Goal: Task Accomplishment & Management: Complete application form

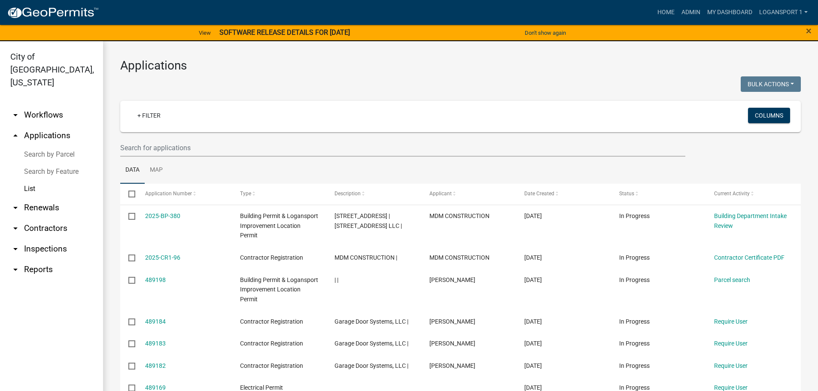
select select "2: 50"
click at [670, 12] on link "Home" at bounding box center [666, 12] width 24 height 16
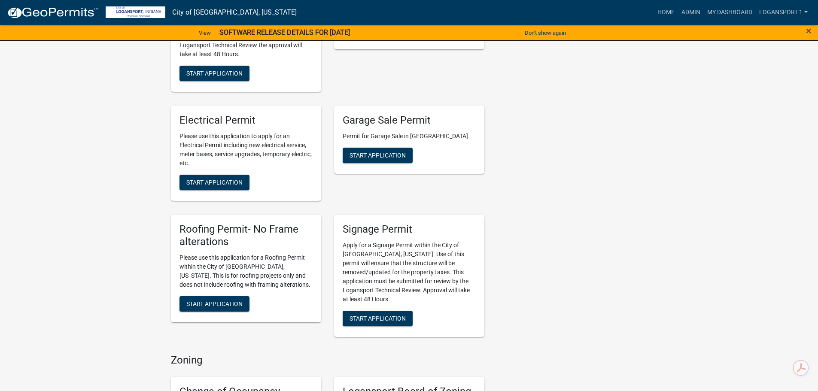
scroll to position [472, 0]
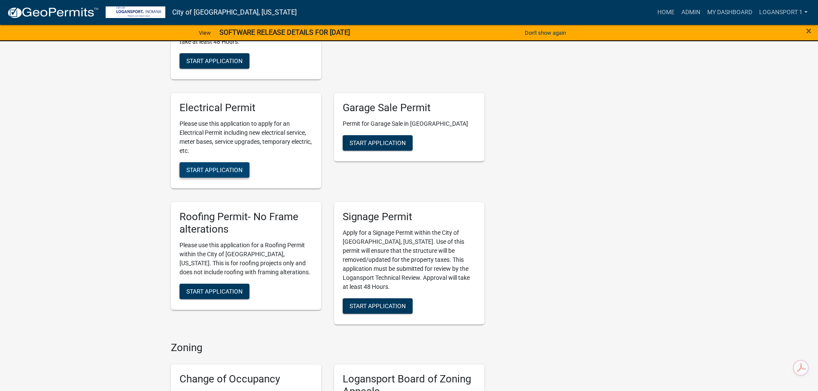
click at [224, 167] on span "Start Application" at bounding box center [214, 170] width 56 height 7
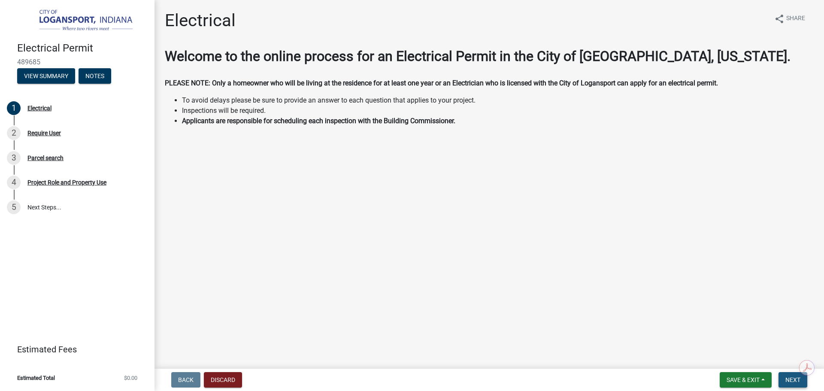
click at [787, 379] on span "Next" at bounding box center [792, 379] width 15 height 7
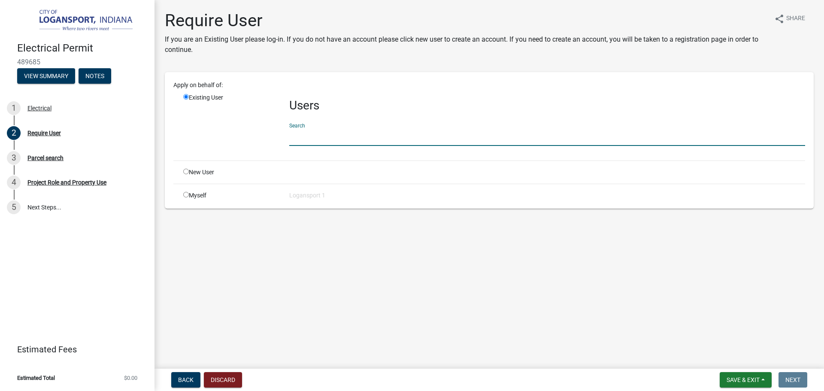
click at [346, 141] on input "text" at bounding box center [547, 137] width 516 height 18
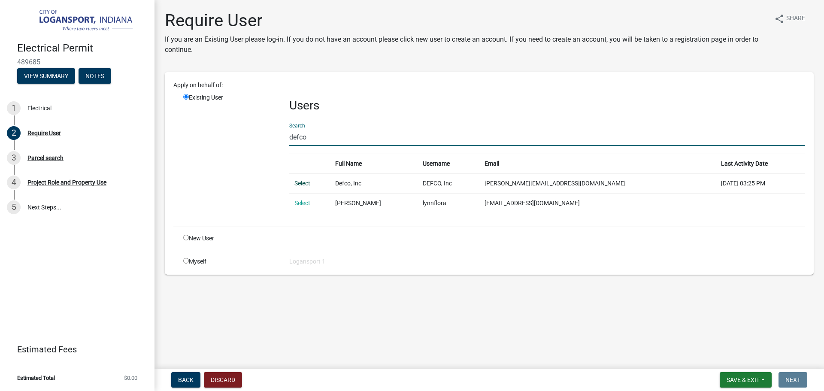
type input "defco"
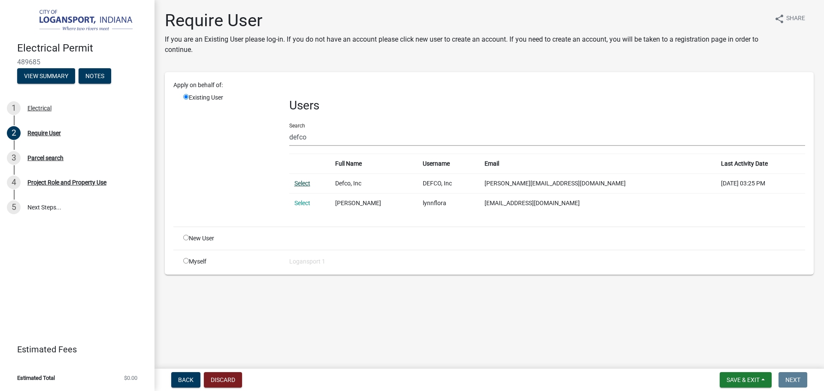
click at [306, 182] on link "Select" at bounding box center [302, 183] width 16 height 7
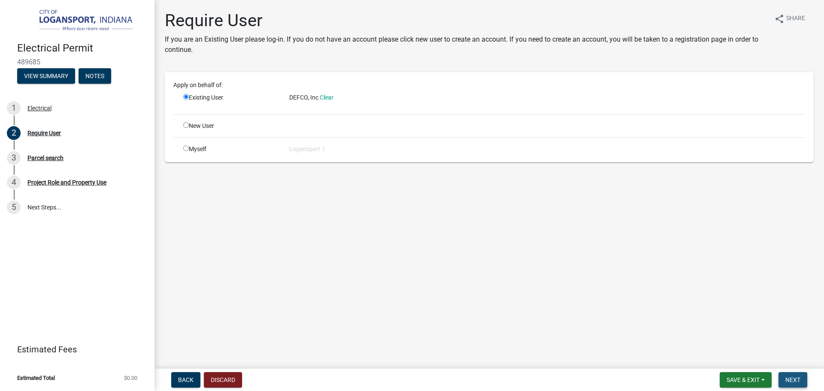
click at [788, 379] on span "Next" at bounding box center [792, 379] width 15 height 7
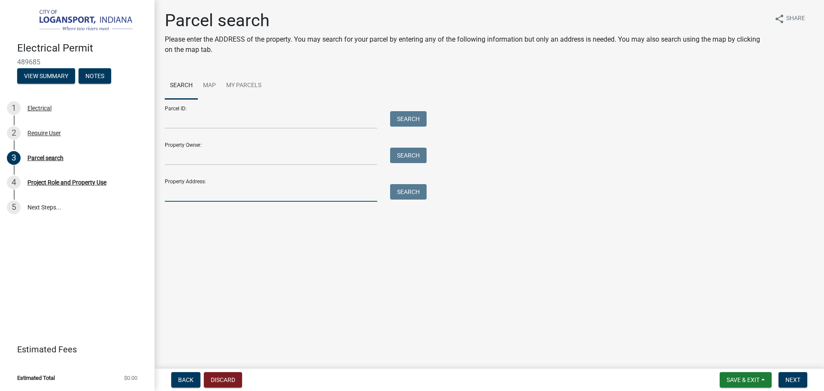
click at [294, 200] on input "Property Address:" at bounding box center [271, 193] width 212 height 18
type input "[STREET_ADDRESS]"
click at [415, 191] on button "Search" at bounding box center [408, 191] width 36 height 15
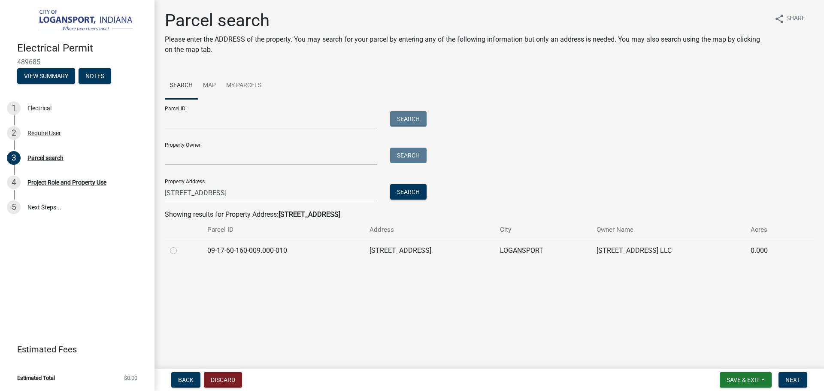
click at [180, 245] on label at bounding box center [180, 245] width 0 height 0
click at [180, 250] on input "radio" at bounding box center [183, 248] width 6 height 6
radio input "true"
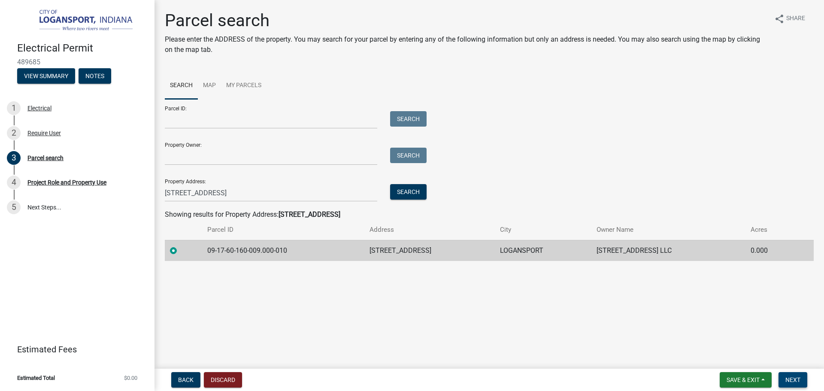
click at [789, 373] on button "Next" at bounding box center [792, 379] width 29 height 15
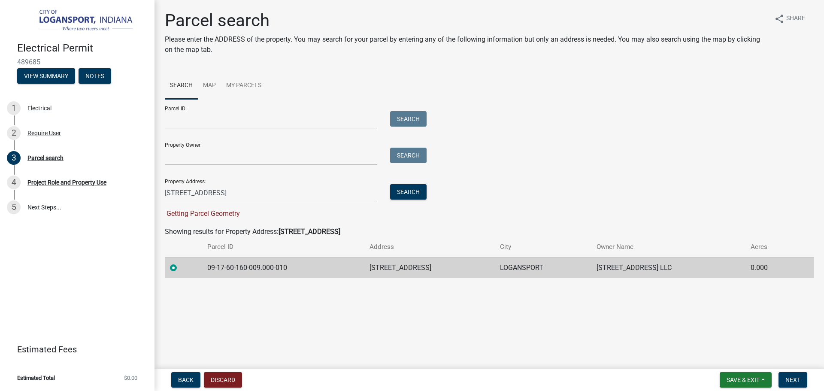
click at [180, 263] on label at bounding box center [180, 263] width 0 height 0
click at [180, 266] on input "radio" at bounding box center [183, 266] width 6 height 6
click at [211, 194] on input "[STREET_ADDRESS]" at bounding box center [271, 193] width 212 height 18
click at [407, 194] on button "Search" at bounding box center [408, 191] width 36 height 15
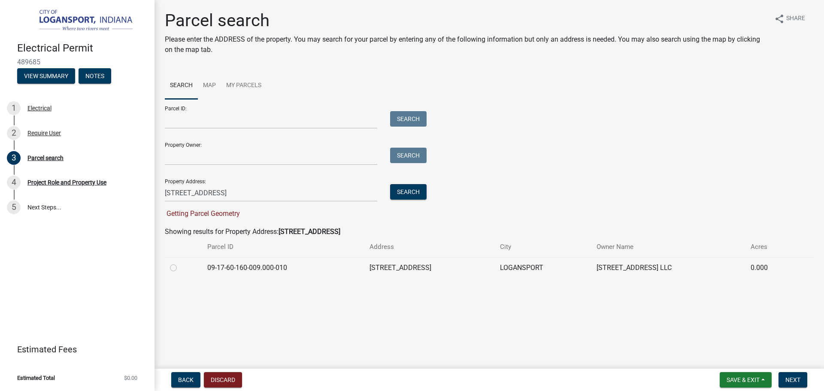
click at [180, 263] on label at bounding box center [180, 263] width 0 height 0
click at [180, 266] on input "radio" at bounding box center [183, 266] width 6 height 6
radio input "true"
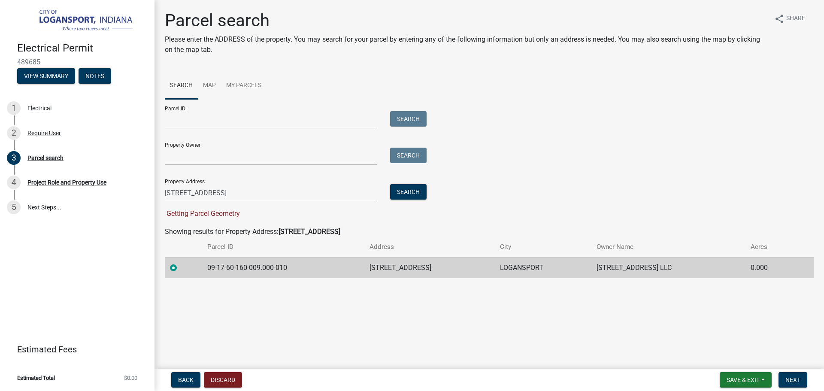
click at [180, 263] on label at bounding box center [180, 263] width 0 height 0
click at [180, 266] on input "radio" at bounding box center [183, 266] width 6 height 6
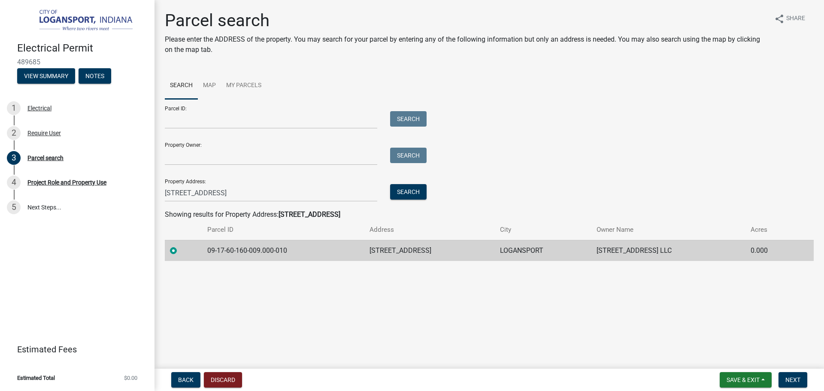
click at [194, 232] on th at bounding box center [183, 230] width 37 height 20
click at [788, 379] on span "Next" at bounding box center [792, 379] width 15 height 7
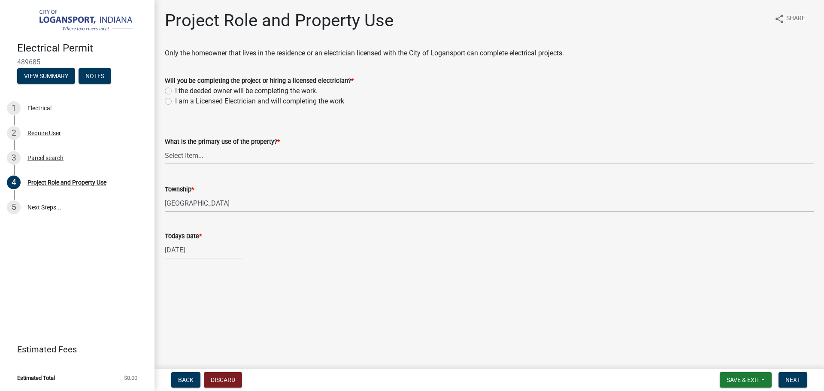
click at [175, 101] on label "I am a Licensed Electrician and will completing the work" at bounding box center [259, 101] width 169 height 10
click at [175, 101] on input "I am a Licensed Electrician and will completing the work" at bounding box center [178, 99] width 6 height 6
radio input "true"
click at [195, 152] on select "Select Item... Residential Commercial Public" at bounding box center [489, 156] width 649 height 18
click at [165, 147] on select "Select Item... Residential Commercial Public" at bounding box center [489, 156] width 649 height 18
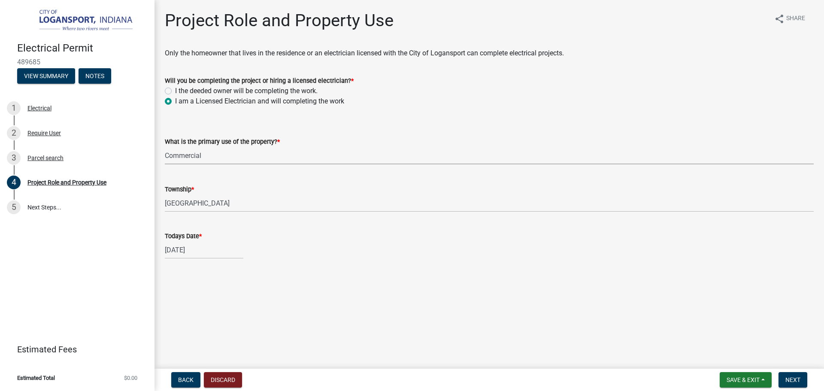
select select "f8f40820-224d-4388-b88a-2f7016338510"
click at [203, 252] on div "[DATE]" at bounding box center [204, 250] width 79 height 18
select select "10"
select select "2025"
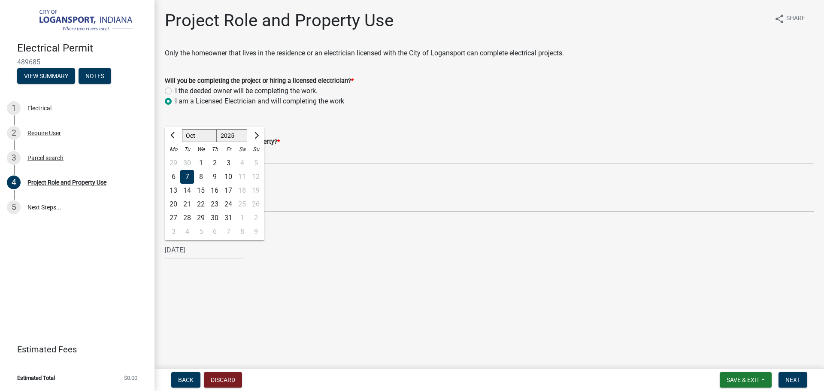
click at [201, 175] on div "8" at bounding box center [201, 177] width 14 height 14
type input "[DATE]"
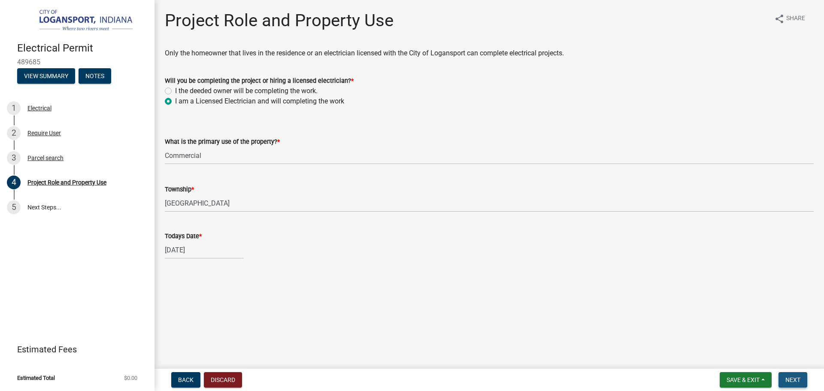
click at [786, 378] on span "Next" at bounding box center [792, 379] width 15 height 7
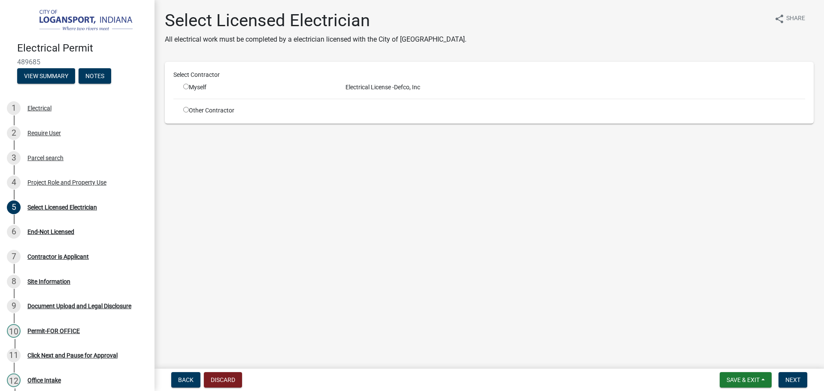
click at [184, 85] on input "radio" at bounding box center [186, 87] width 6 height 6
radio input "true"
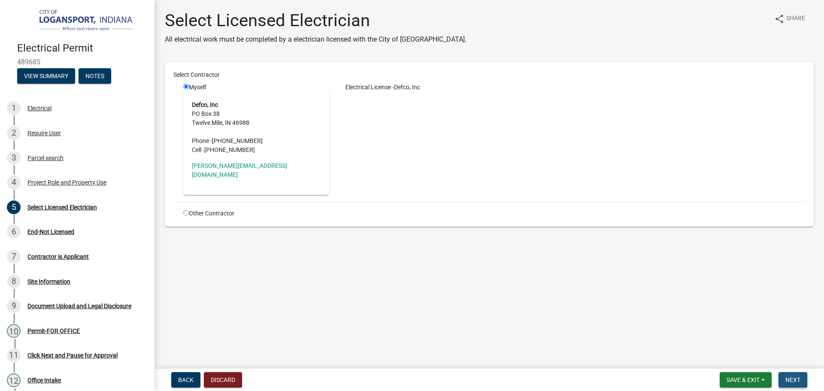
click at [790, 375] on button "Next" at bounding box center [792, 379] width 29 height 15
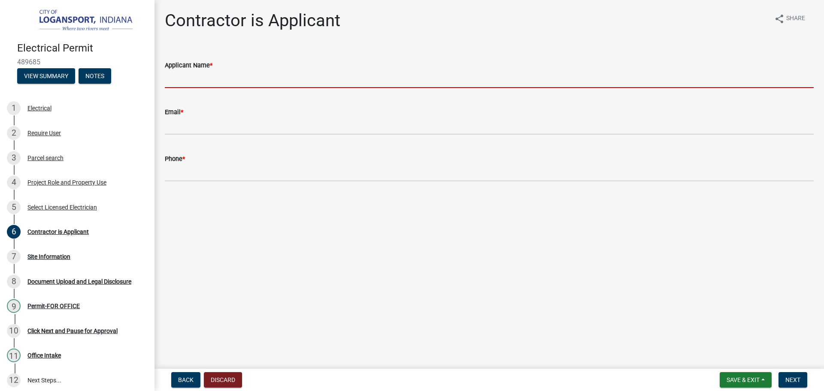
click at [191, 76] on input "Applicant Name *" at bounding box center [489, 79] width 649 height 18
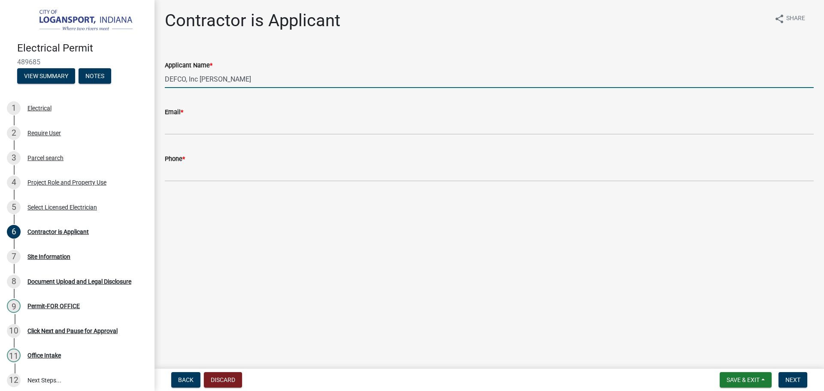
type input "DEFCO, Inc [PERSON_NAME]"
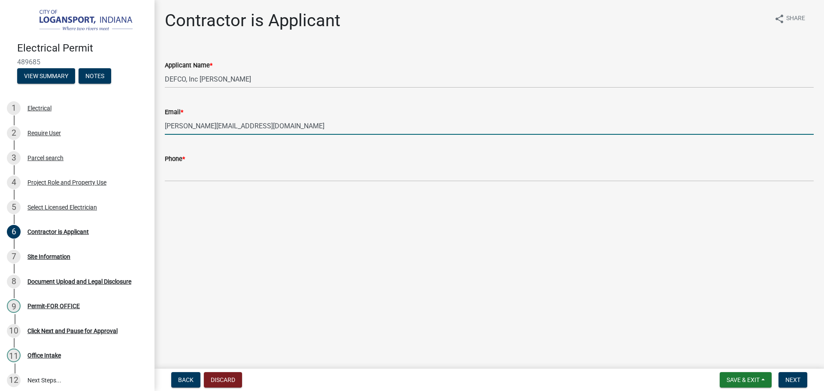
type input "[PERSON_NAME][EMAIL_ADDRESS][DOMAIN_NAME]"
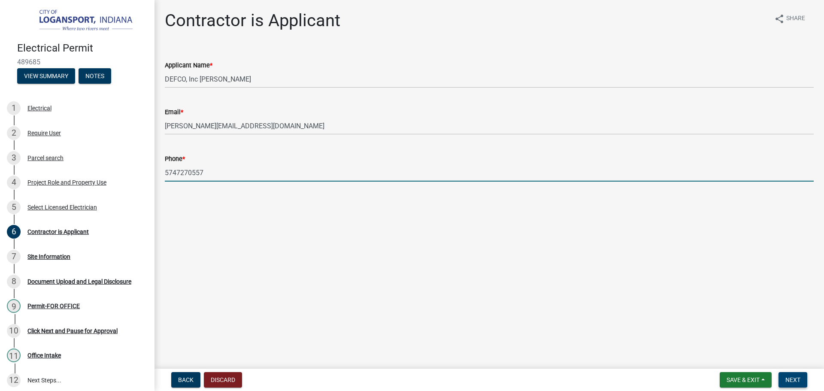
type input "5747270557"
click at [788, 377] on span "Next" at bounding box center [792, 379] width 15 height 7
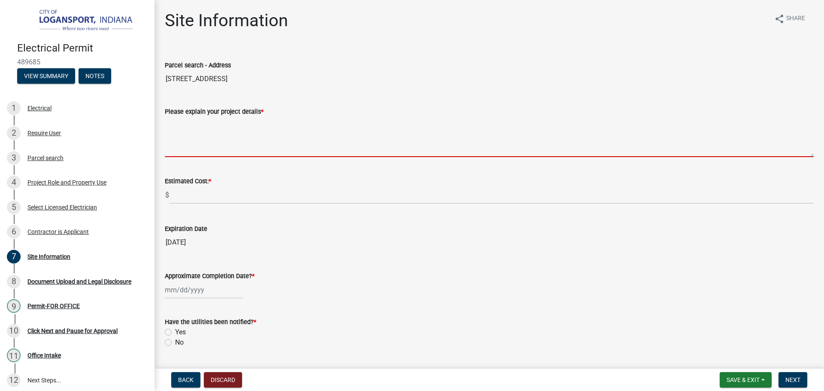
click at [210, 145] on textarea "Please explain your project details *" at bounding box center [489, 137] width 649 height 40
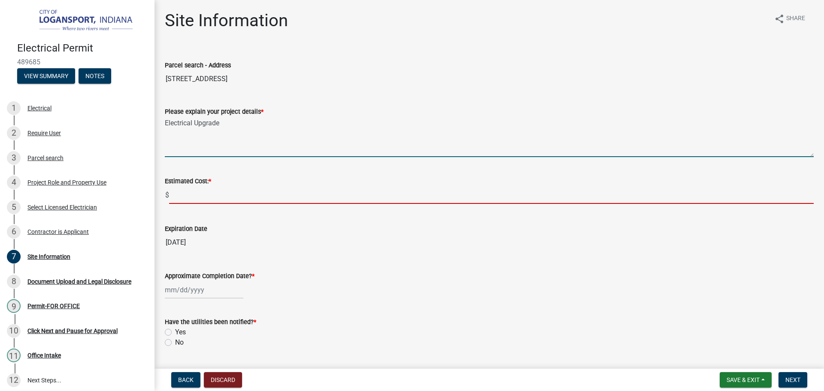
click at [185, 195] on input "text" at bounding box center [491, 195] width 645 height 18
click at [195, 120] on textarea "Electrical Upgrade" at bounding box center [489, 137] width 649 height 40
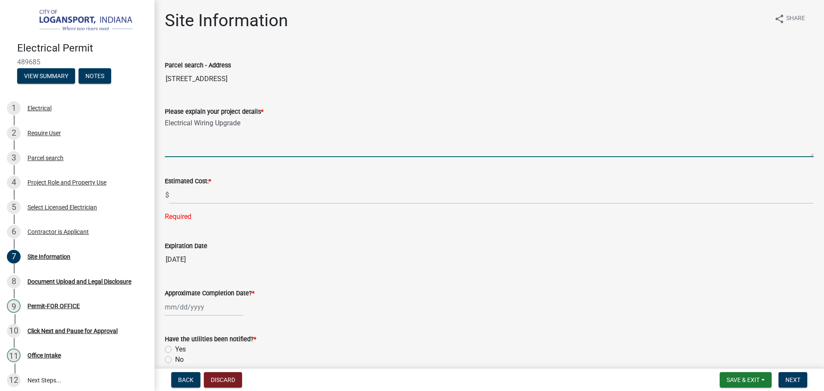
type textarea "Electrical Wiring Upgrade"
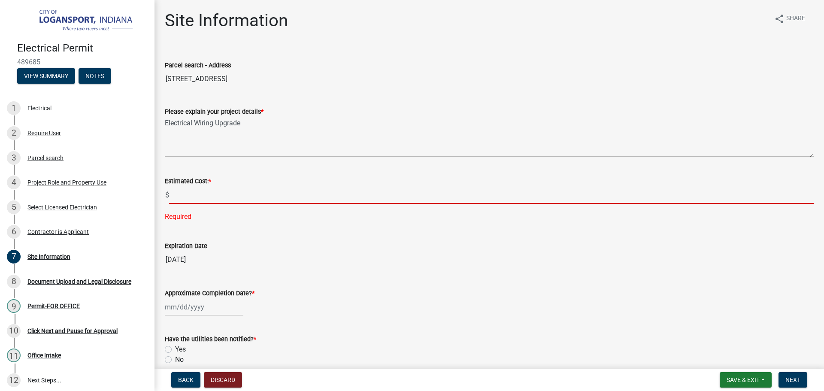
click at [179, 194] on input "text" at bounding box center [491, 195] width 645 height 18
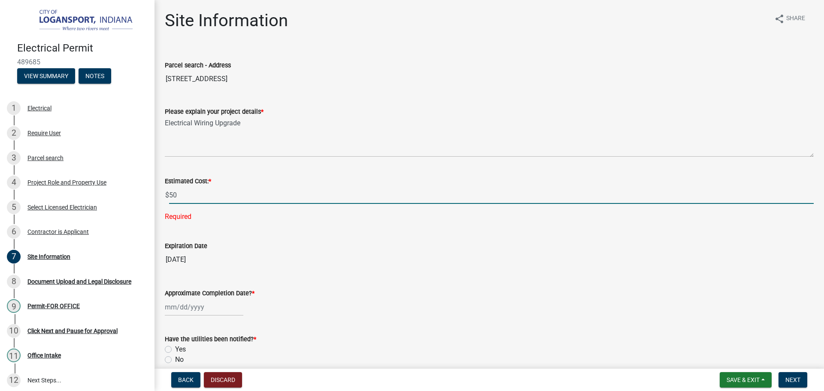
type input "5"
type input "40000"
select select "10"
select select "2025"
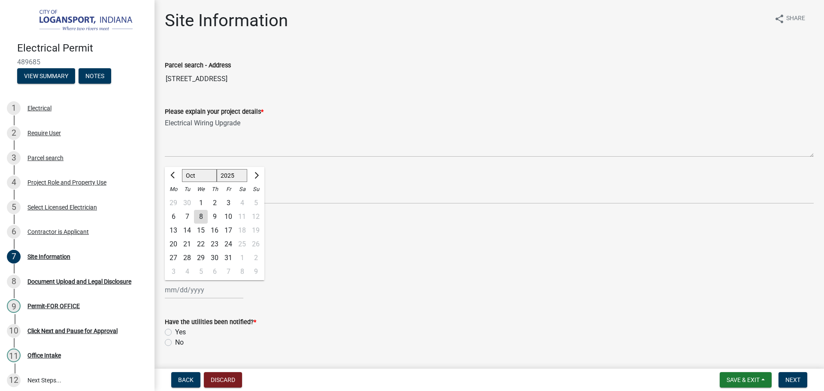
click at [183, 304] on wm-data-entity-input "Approximate Completion Date? * [PERSON_NAME] Apr [PERSON_NAME][DATE] Sep Oct No…" at bounding box center [489, 283] width 649 height 48
click at [256, 177] on span "Next month" at bounding box center [255, 175] width 6 height 6
select select "12"
click at [203, 256] on div "31" at bounding box center [201, 258] width 14 height 14
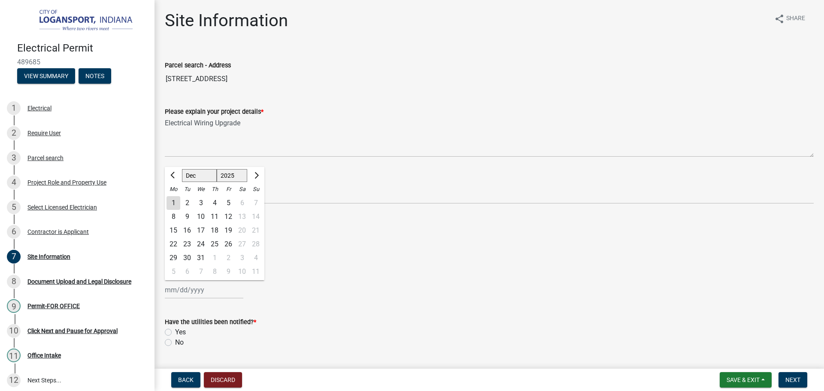
type input "[DATE]"
click at [175, 340] on label "No" at bounding box center [179, 342] width 9 height 10
click at [175, 340] on input "No" at bounding box center [178, 340] width 6 height 6
radio input "true"
click at [788, 375] on button "Next" at bounding box center [792, 379] width 29 height 15
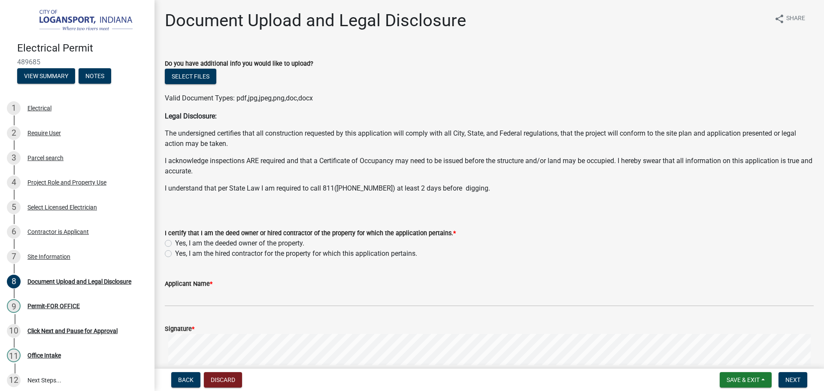
click at [175, 255] on label "Yes, I am the hired contractor for the property for which this application pert…" at bounding box center [296, 253] width 242 height 10
click at [175, 254] on input "Yes, I am the hired contractor for the property for which this application pert…" at bounding box center [178, 251] width 6 height 6
radio input "true"
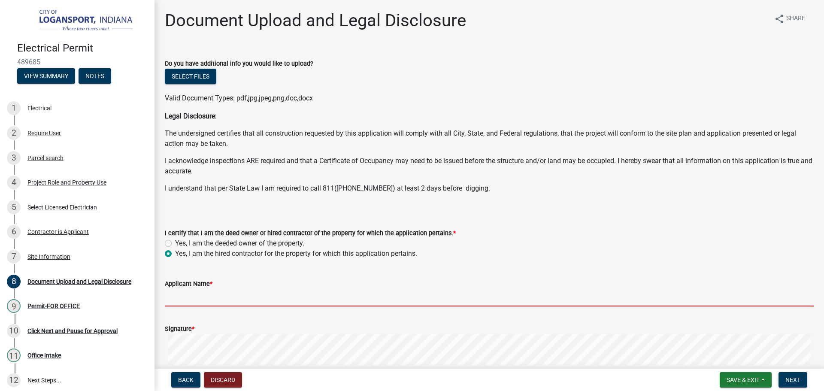
click at [173, 299] on input "Applicant Name *" at bounding box center [489, 298] width 649 height 18
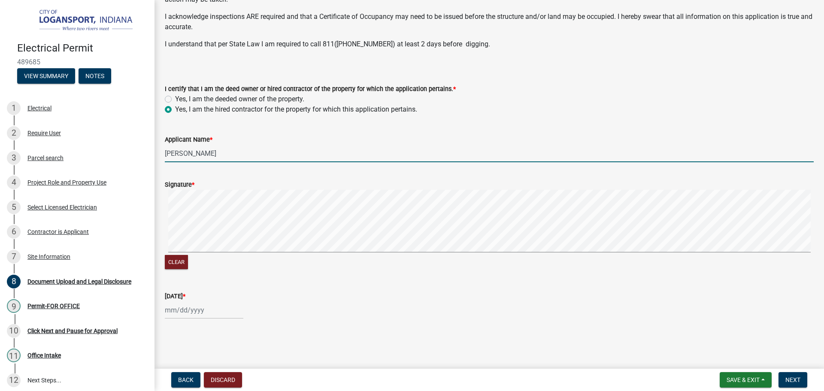
scroll to position [146, 0]
type input "[PERSON_NAME]"
click at [198, 307] on div at bounding box center [204, 309] width 79 height 18
select select "10"
select select "2025"
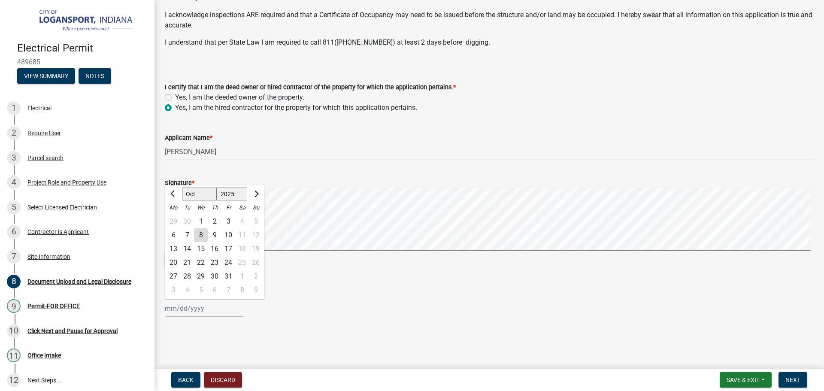
click at [203, 235] on div "8" at bounding box center [201, 235] width 14 height 14
type input "[DATE]"
click at [800, 382] on span "Next" at bounding box center [792, 379] width 15 height 7
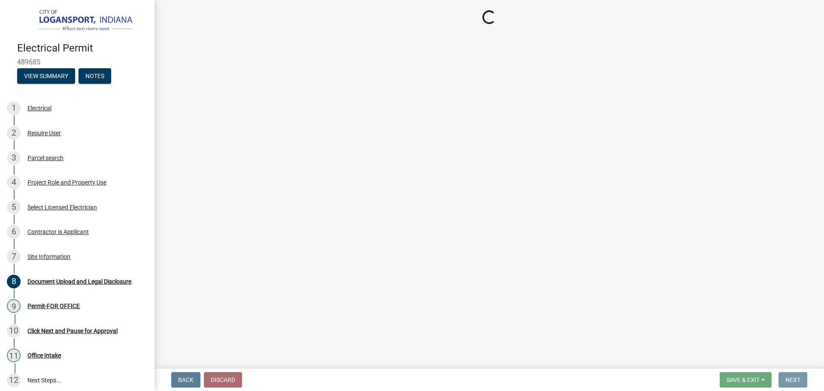
scroll to position [0, 0]
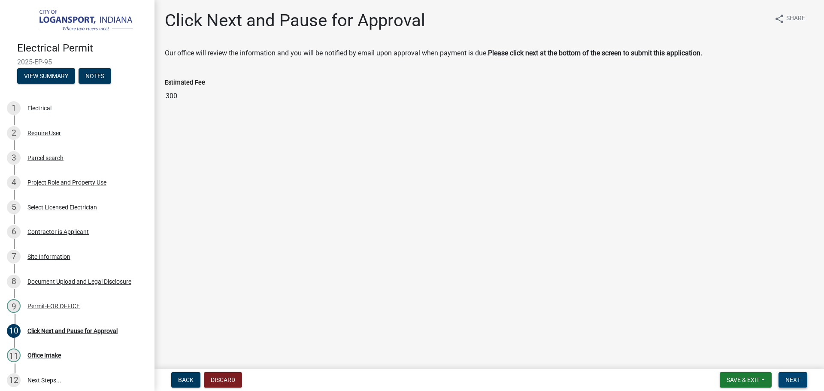
click at [793, 383] on span "Next" at bounding box center [792, 379] width 15 height 7
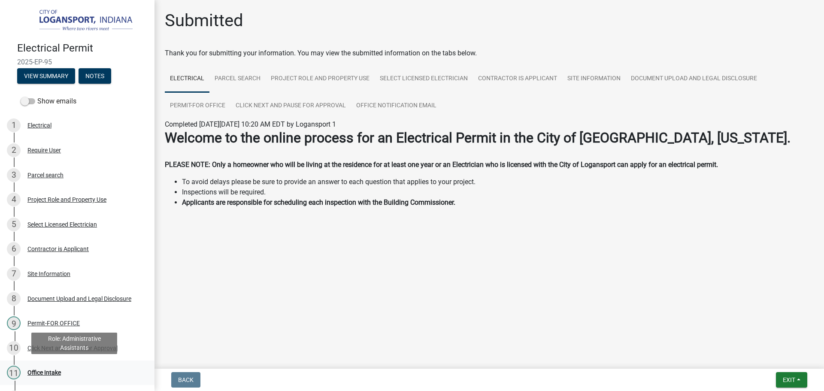
click at [43, 370] on div "Office Intake" at bounding box center [43, 373] width 33 height 6
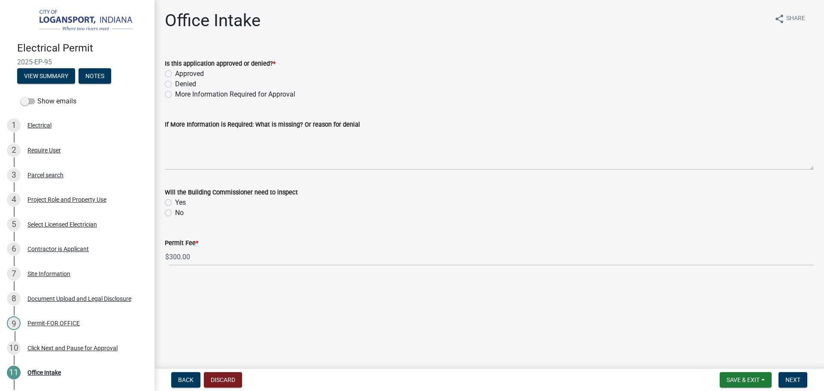
click at [168, 69] on div "Approved" at bounding box center [489, 74] width 649 height 10
click at [175, 73] on label "Approved" at bounding box center [189, 74] width 29 height 10
click at [175, 73] on input "Approved" at bounding box center [178, 72] width 6 height 6
radio input "true"
click at [175, 200] on label "Yes" at bounding box center [180, 202] width 11 height 10
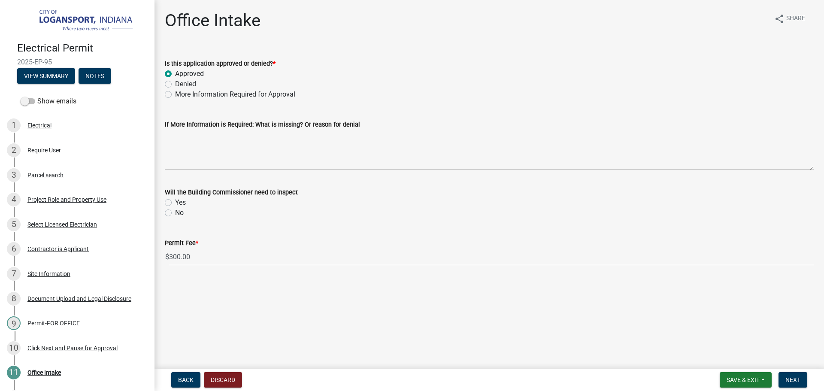
click at [175, 200] on input "Yes" at bounding box center [178, 200] width 6 height 6
radio input "true"
click at [788, 377] on span "Next" at bounding box center [792, 379] width 15 height 7
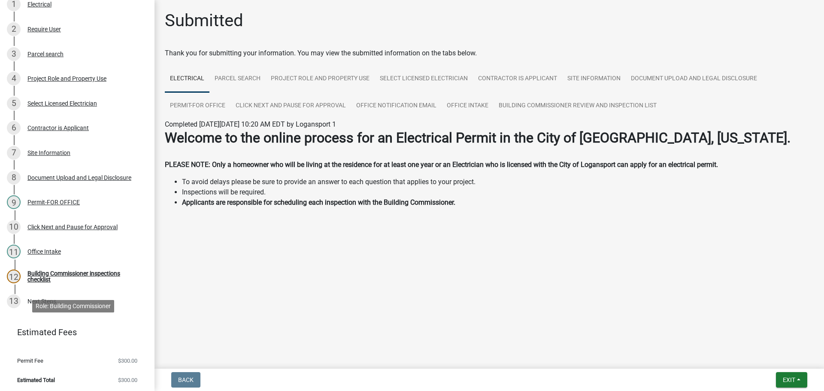
scroll to position [122, 0]
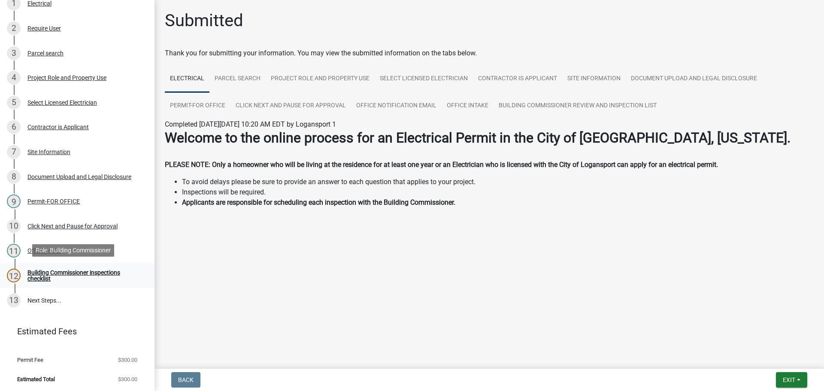
click at [90, 271] on div "Building Commissioner inspections checklist" at bounding box center [83, 276] width 113 height 12
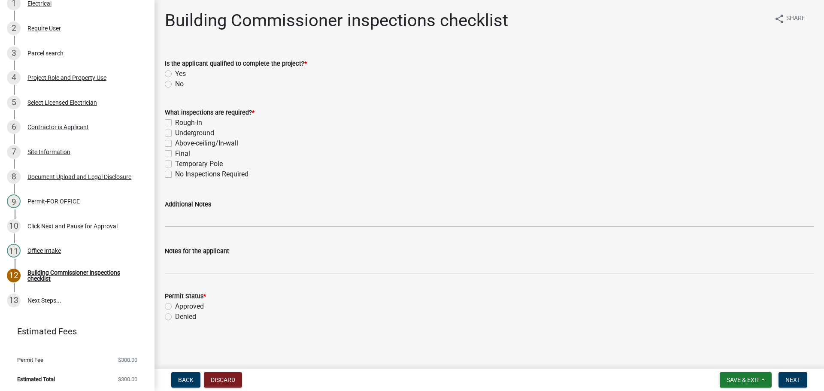
click at [175, 83] on label "No" at bounding box center [179, 84] width 9 height 10
click at [175, 83] on input "No" at bounding box center [178, 82] width 6 height 6
radio input "true"
click at [175, 121] on label "Rough-in" at bounding box center [188, 123] width 27 height 10
click at [175, 121] on input "Rough-in" at bounding box center [178, 121] width 6 height 6
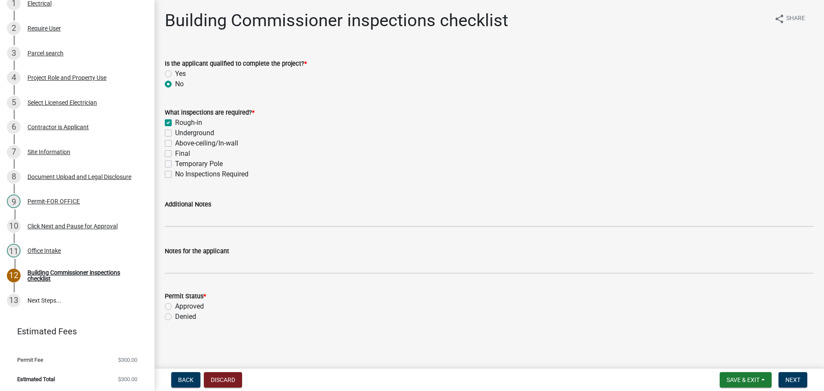
checkbox input "true"
checkbox input "false"
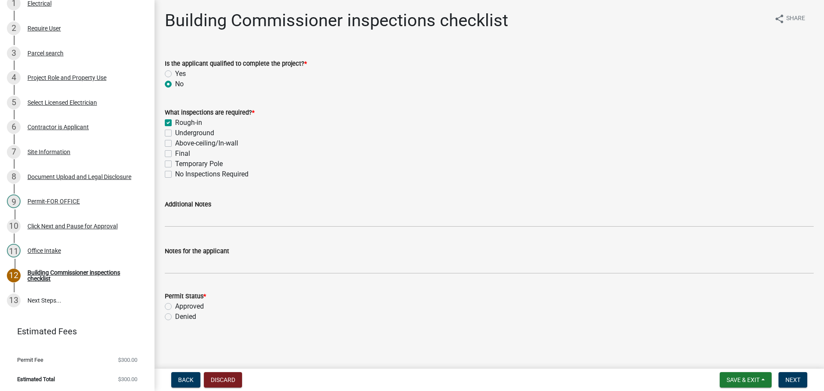
checkbox input "false"
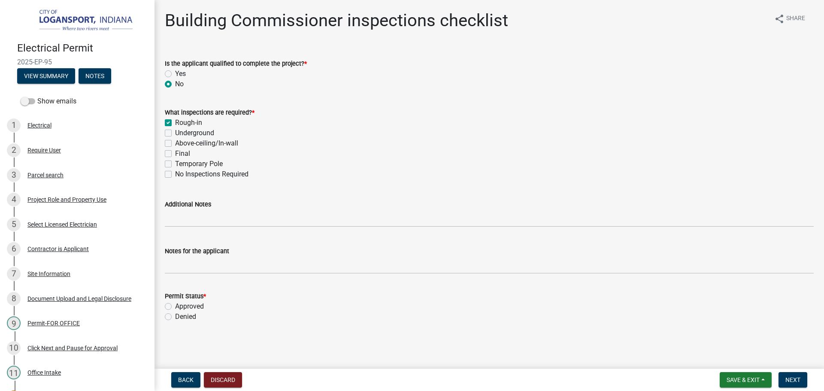
click at [175, 151] on label "Final" at bounding box center [182, 153] width 15 height 10
click at [175, 151] on input "Final" at bounding box center [178, 151] width 6 height 6
checkbox input "true"
checkbox input "false"
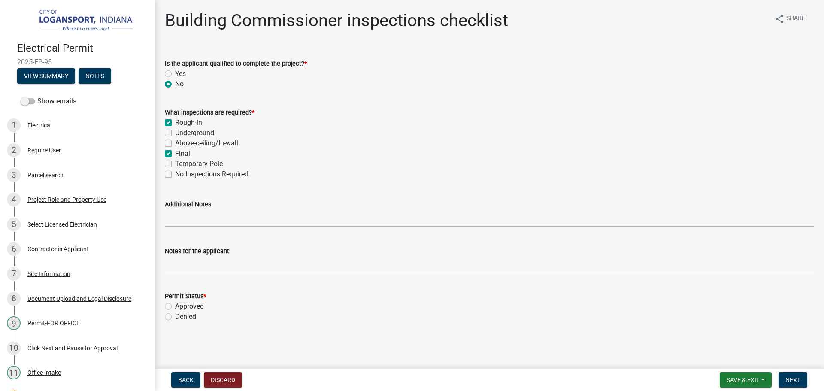
checkbox input "false"
checkbox input "true"
checkbox input "false"
click at [175, 304] on label "Approved" at bounding box center [189, 306] width 29 height 10
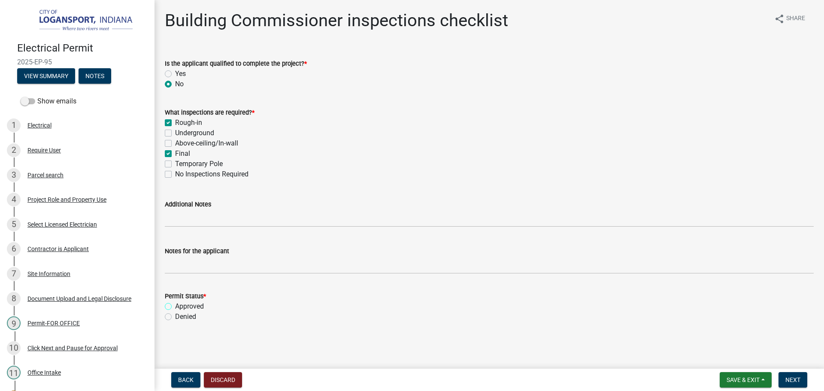
click at [175, 304] on input "Approved" at bounding box center [178, 304] width 6 height 6
radio input "true"
click at [787, 379] on span "Next" at bounding box center [792, 379] width 15 height 7
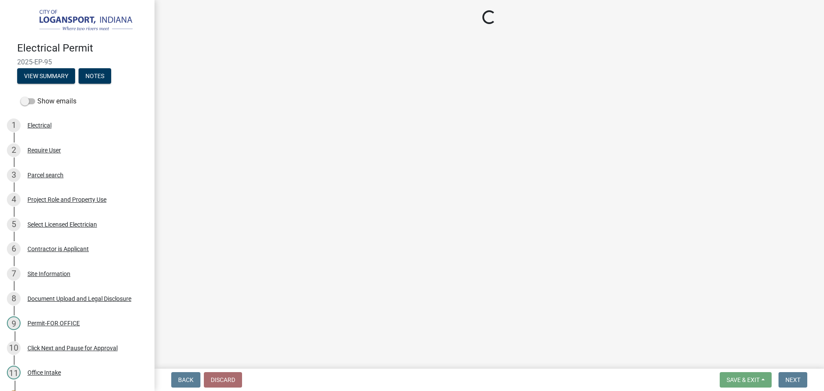
select select "3: 3"
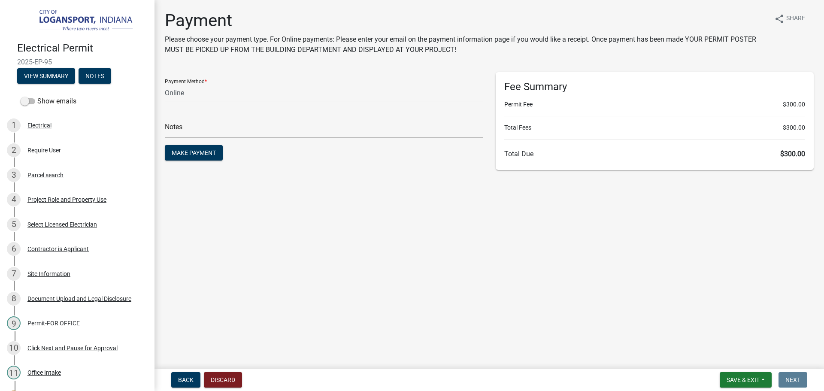
click at [36, 60] on span "2025-EP-95" at bounding box center [77, 62] width 120 height 8
copy div "2025-EP-95 View Summary Notes"
click at [185, 149] on span "Make Payment" at bounding box center [194, 152] width 44 height 7
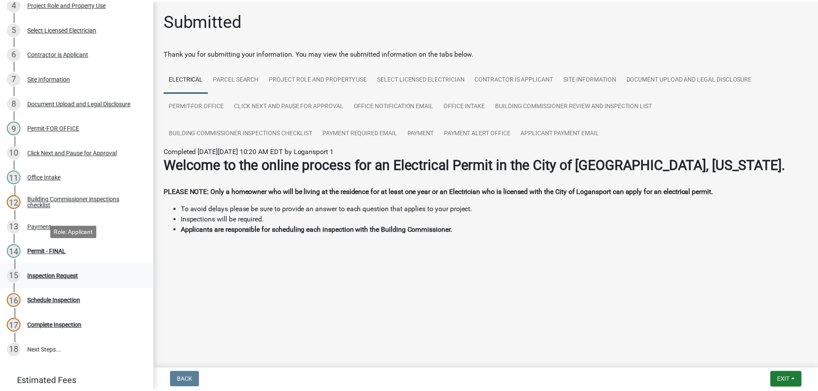
scroll to position [215, 0]
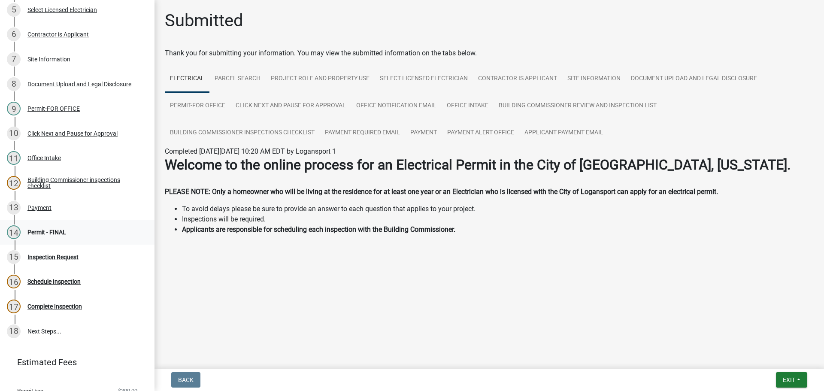
click at [44, 229] on div "Permit - FINAL" at bounding box center [46, 232] width 39 height 6
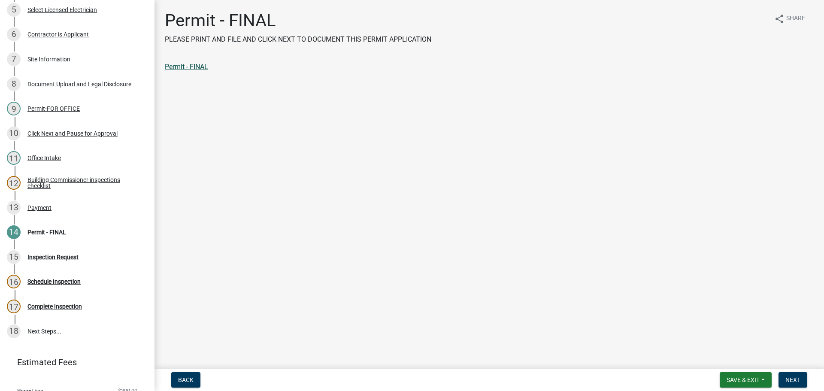
click at [194, 67] on link "Permit - FINAL" at bounding box center [186, 67] width 43 height 8
click at [793, 377] on span "Next" at bounding box center [792, 379] width 15 height 7
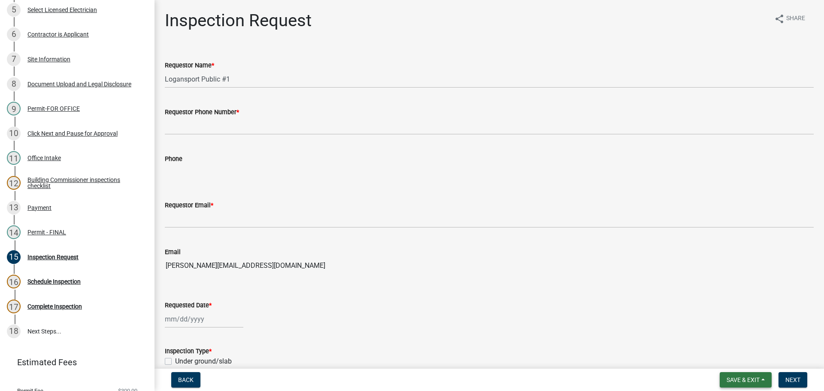
click at [750, 377] on span "Save & Exit" at bounding box center [743, 379] width 33 height 7
click at [733, 349] on button "Save & Exit" at bounding box center [737, 357] width 69 height 21
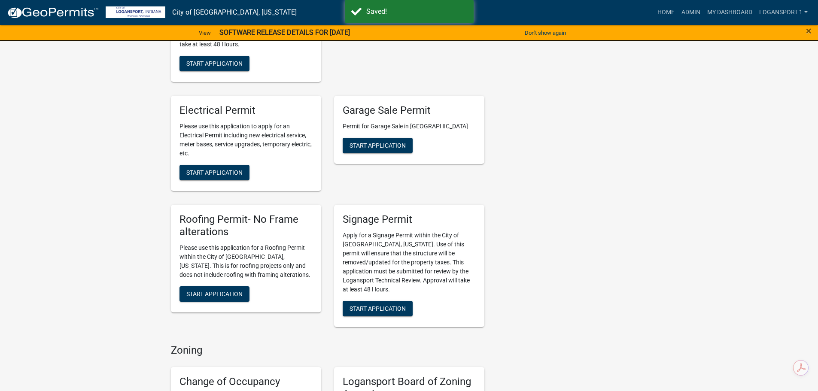
scroll to position [472, 0]
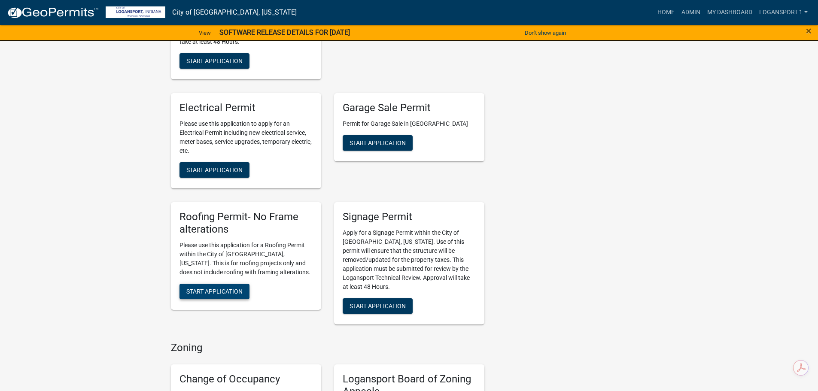
click at [210, 284] on button "Start Application" at bounding box center [214, 291] width 70 height 15
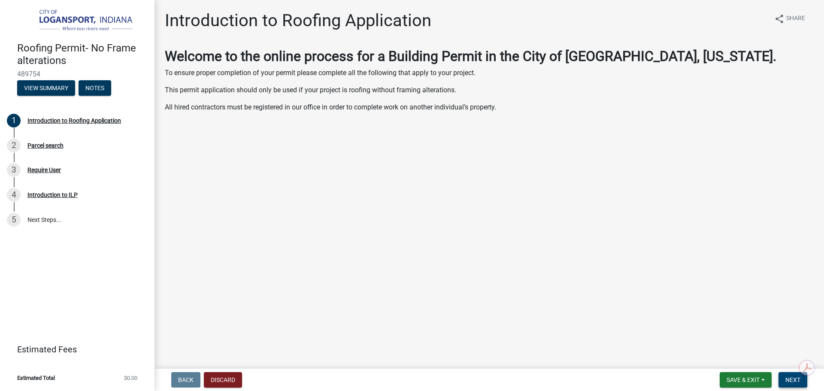
click at [785, 386] on button "Next" at bounding box center [792, 379] width 29 height 15
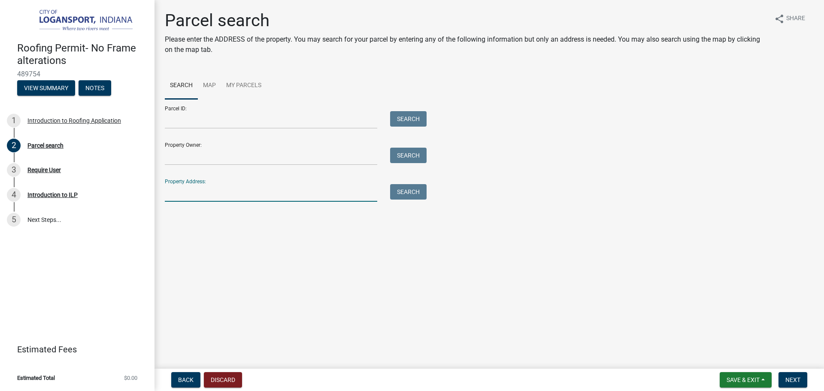
click at [230, 194] on input "Property Address:" at bounding box center [271, 193] width 212 height 18
type input "601 E Broadway"
click at [415, 194] on button "Search" at bounding box center [408, 191] width 36 height 15
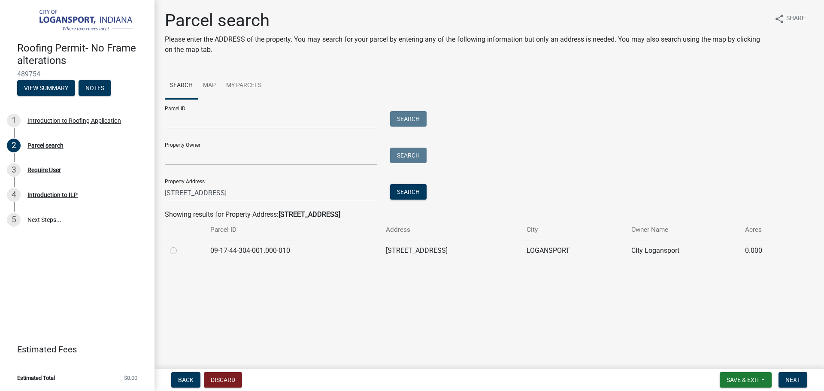
click at [180, 245] on label at bounding box center [180, 245] width 0 height 0
click at [180, 247] on input "radio" at bounding box center [183, 248] width 6 height 6
radio input "true"
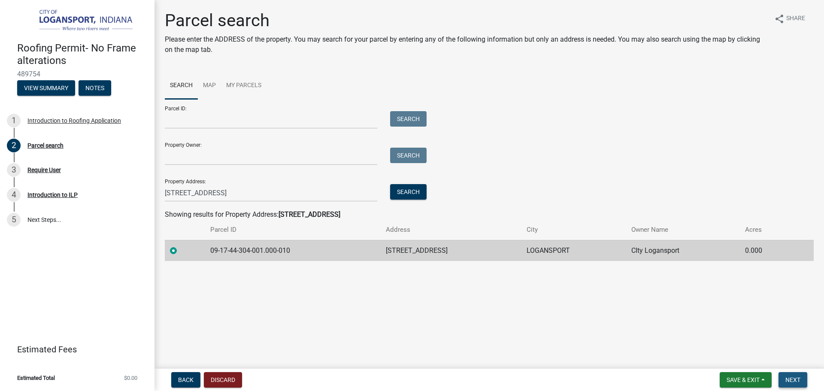
click at [787, 381] on span "Next" at bounding box center [792, 379] width 15 height 7
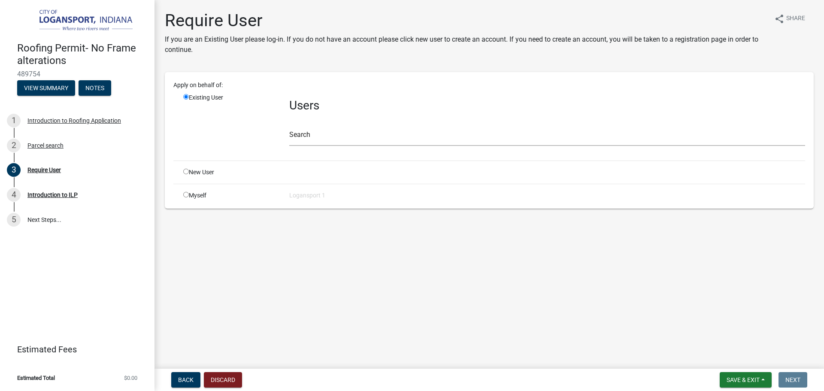
click at [186, 171] on input "radio" at bounding box center [186, 172] width 6 height 6
radio input "true"
radio input "false"
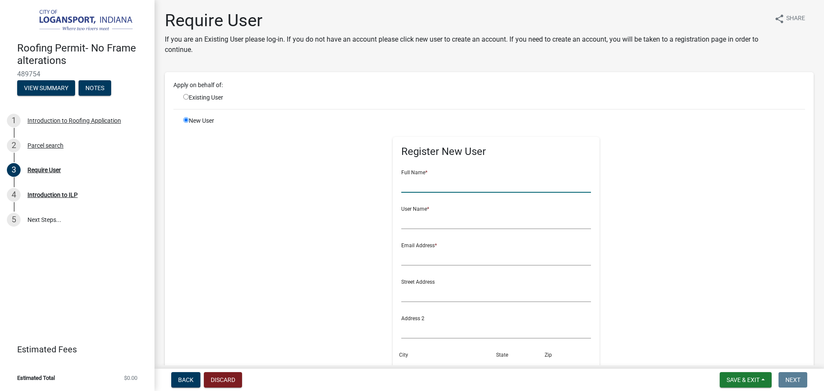
click at [454, 185] on input "text" at bounding box center [496, 184] width 190 height 18
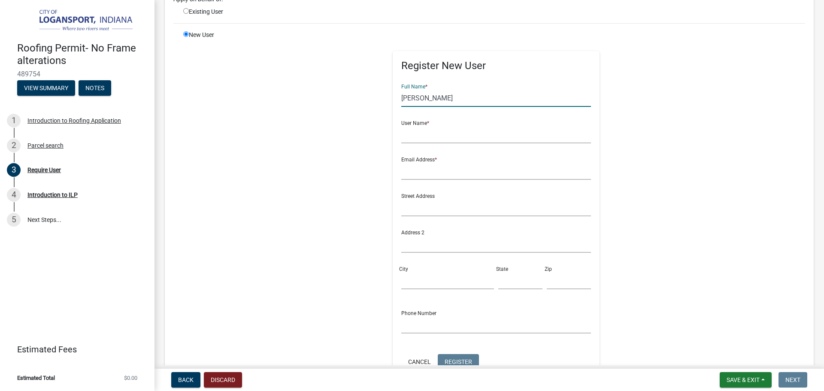
type input "Steve Russell Menber"
click at [401, 136] on input "text" at bounding box center [496, 135] width 190 height 18
type input "sajrussell@msn.com"
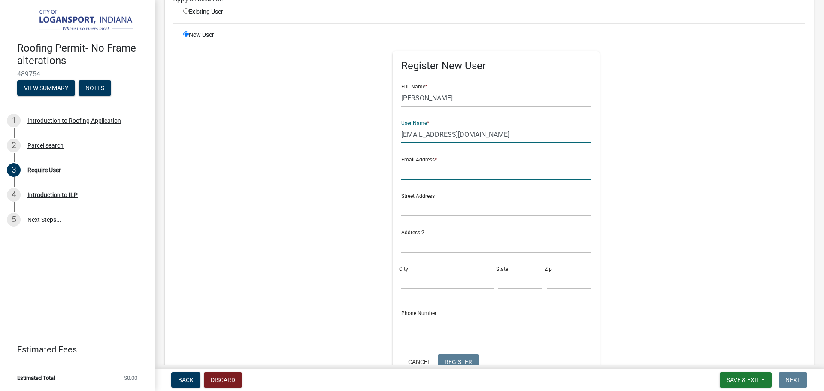
click at [401, 173] on input "text" at bounding box center [496, 171] width 190 height 18
type input "sajrussell@msn.com"
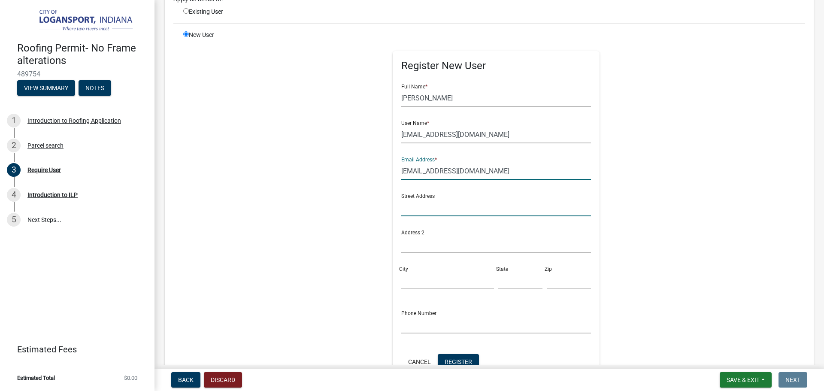
click at [401, 208] on input "text" at bounding box center [496, 208] width 190 height 18
type input "5871 East Division Road"
click at [399, 239] on div "Address 2" at bounding box center [496, 241] width 194 height 36
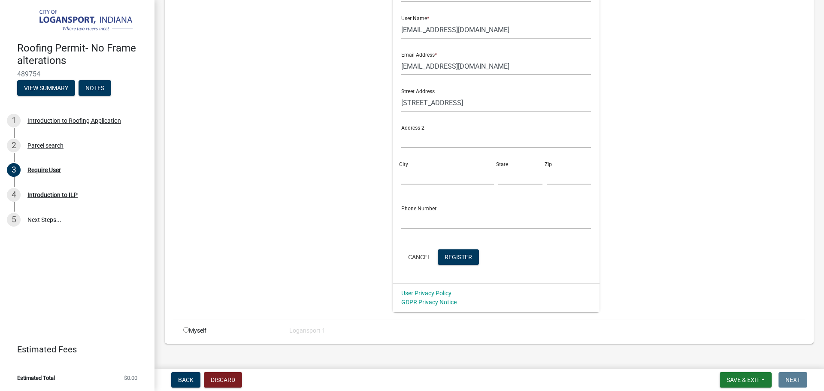
scroll to position [203, 0]
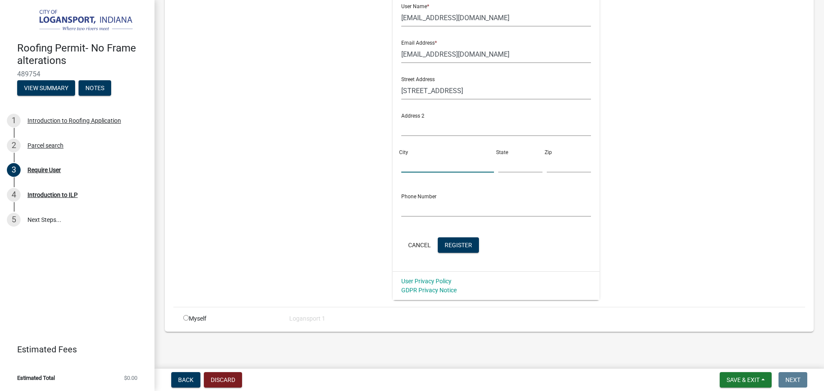
click at [401, 162] on input "City" at bounding box center [447, 164] width 93 height 18
type input "Logansport"
click at [498, 162] on input "text" at bounding box center [520, 164] width 44 height 18
type input "In"
click at [547, 165] on input "text" at bounding box center [569, 164] width 44 height 18
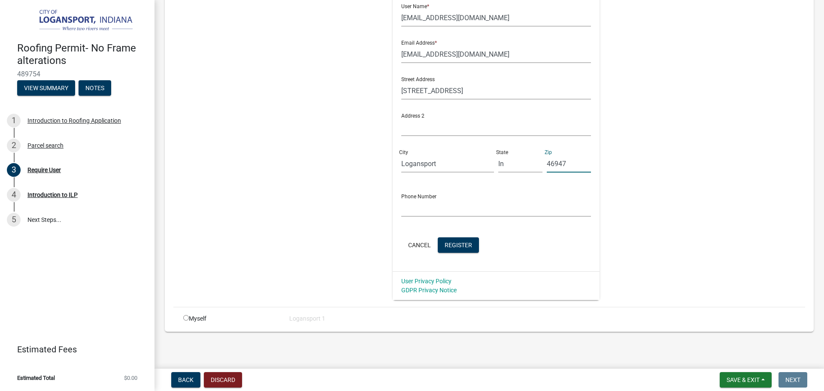
type input "46947"
click at [403, 208] on input "text" at bounding box center [496, 208] width 190 height 18
type input "574-702-0076"
click at [448, 243] on span "Register" at bounding box center [458, 244] width 27 height 7
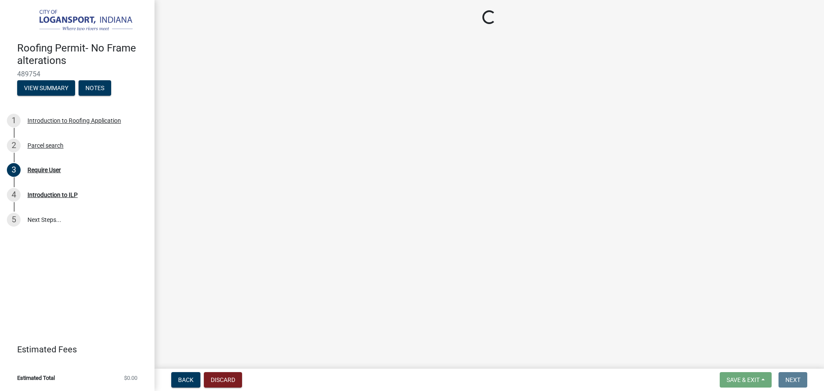
scroll to position [0, 0]
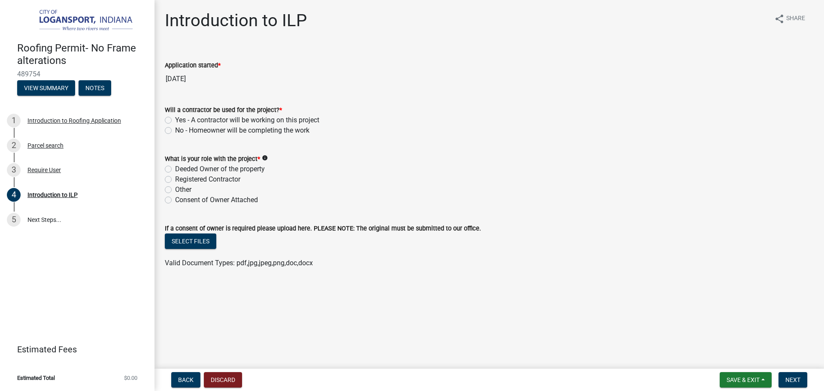
click at [175, 118] on label "Yes - A contractor will be working on this project" at bounding box center [247, 120] width 144 height 10
click at [175, 118] on input "Yes - A contractor will be working on this project" at bounding box center [178, 118] width 6 height 6
radio input "true"
click at [175, 188] on label "Other" at bounding box center [183, 190] width 16 height 10
click at [175, 188] on input "Other" at bounding box center [178, 188] width 6 height 6
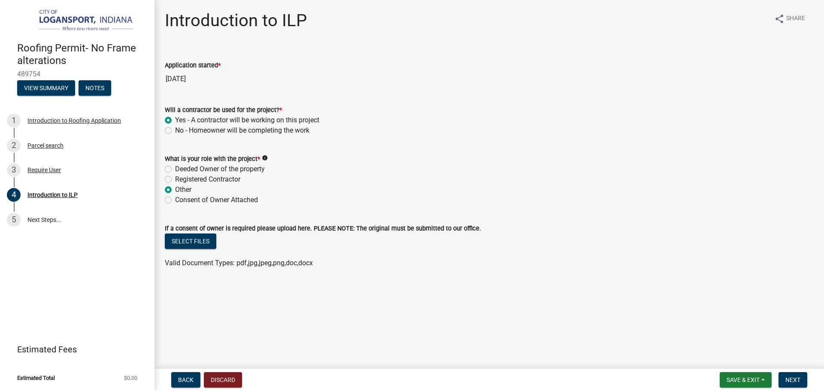
radio input "true"
click at [790, 377] on span "Next" at bounding box center [792, 379] width 15 height 7
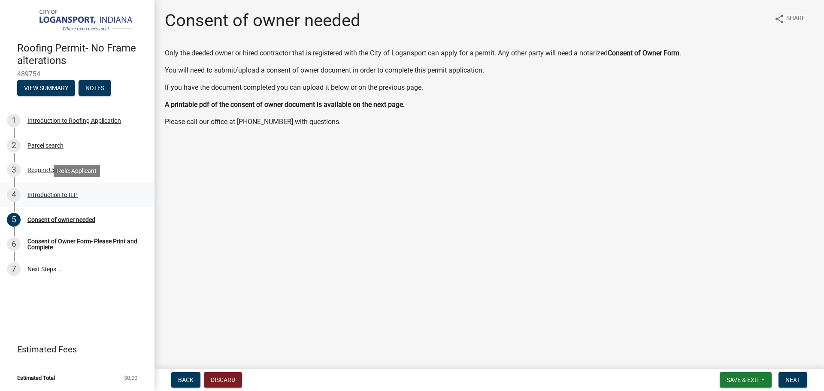
click at [39, 197] on div "Introduction to ILP" at bounding box center [52, 195] width 50 height 6
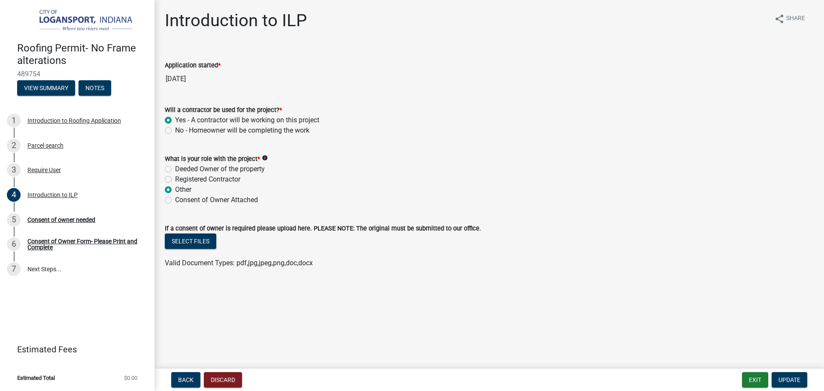
click at [163, 127] on div "Will a contractor be used for the project? * Yes - A contractor will be working…" at bounding box center [489, 114] width 662 height 41
click at [175, 167] on label "Deeded Owner of the property" at bounding box center [220, 169] width 90 height 10
click at [175, 167] on input "Deeded Owner of the property" at bounding box center [178, 167] width 6 height 6
radio input "true"
click at [785, 378] on span "Update" at bounding box center [789, 379] width 22 height 7
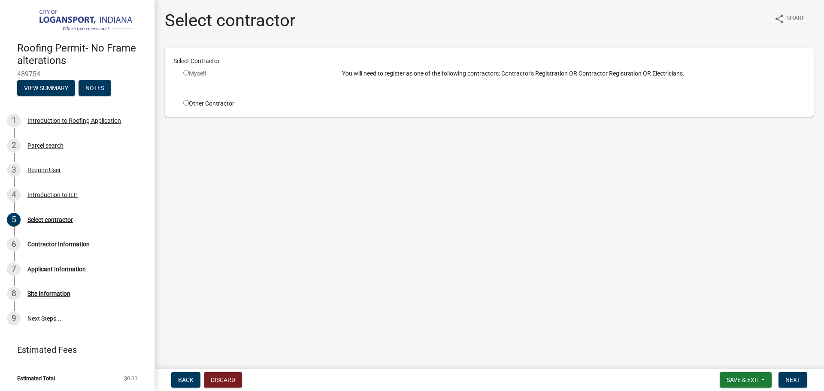
click at [182, 101] on div "Other Contractor" at bounding box center [256, 103] width 159 height 9
click at [182, 100] on div "Other Contractor" at bounding box center [256, 103] width 159 height 9
click at [186, 100] on input "radio" at bounding box center [186, 103] width 6 height 6
radio input "true"
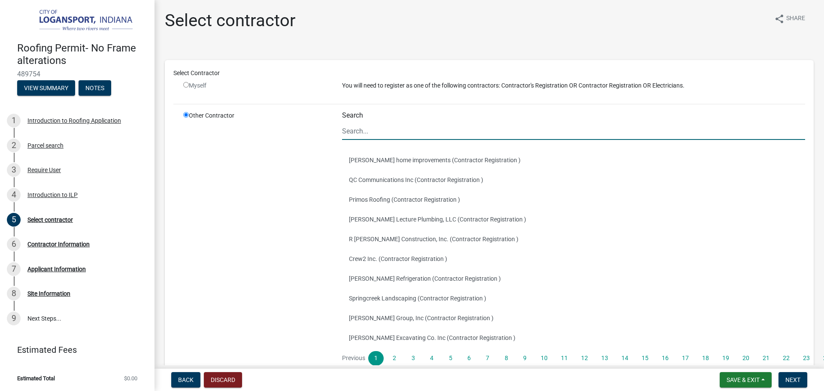
click at [380, 129] on input "Search" at bounding box center [573, 131] width 463 height 18
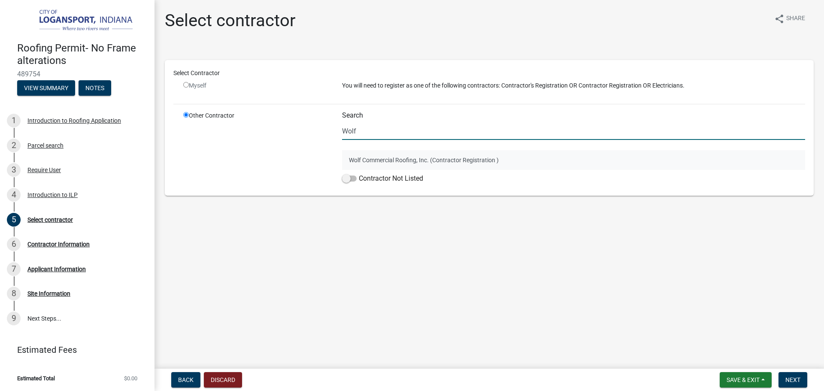
type input "Wolf"
click at [388, 161] on button "Wolf Commercial Roofing, Inc. (Contractor Registration )" at bounding box center [573, 160] width 463 height 20
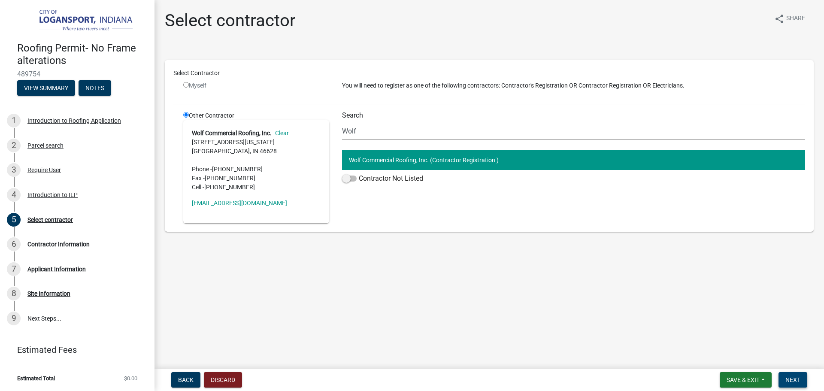
click at [793, 381] on span "Next" at bounding box center [792, 379] width 15 height 7
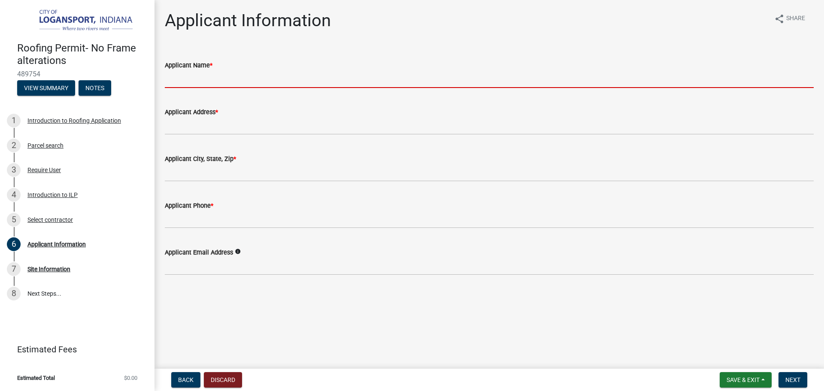
click at [216, 78] on input "Applicant Name *" at bounding box center [489, 79] width 649 height 18
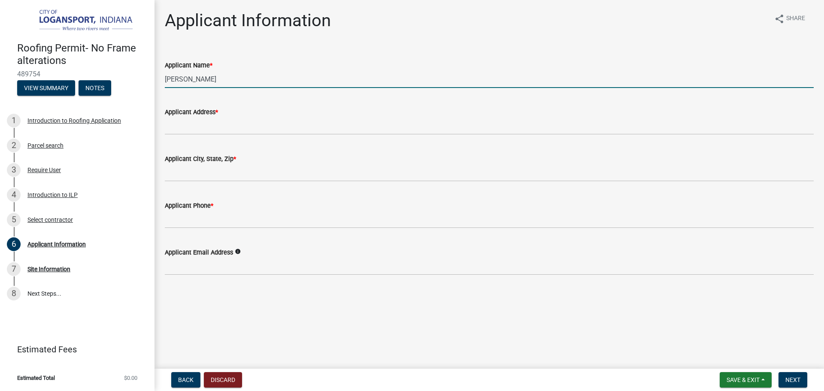
type input "Steve Russell"
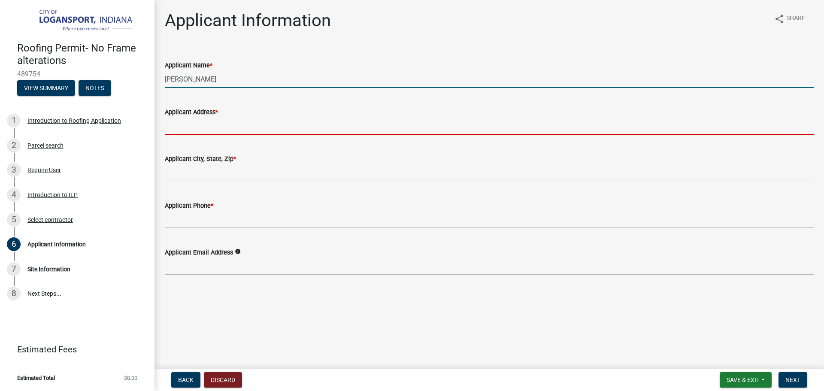
click at [173, 129] on input "Applicant Address *" at bounding box center [489, 126] width 649 height 18
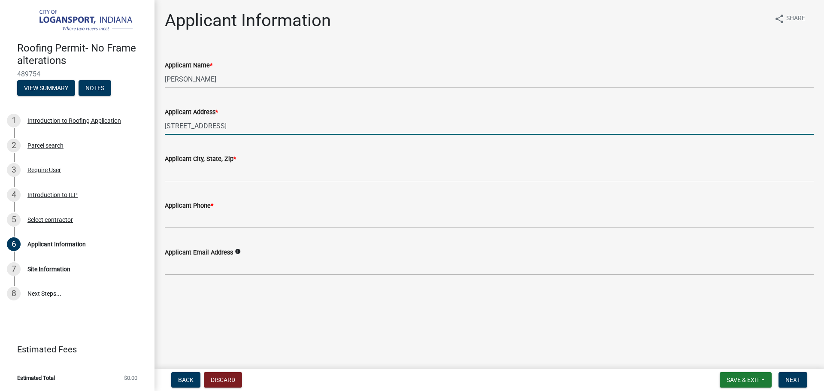
type input "5871 East Division Road"
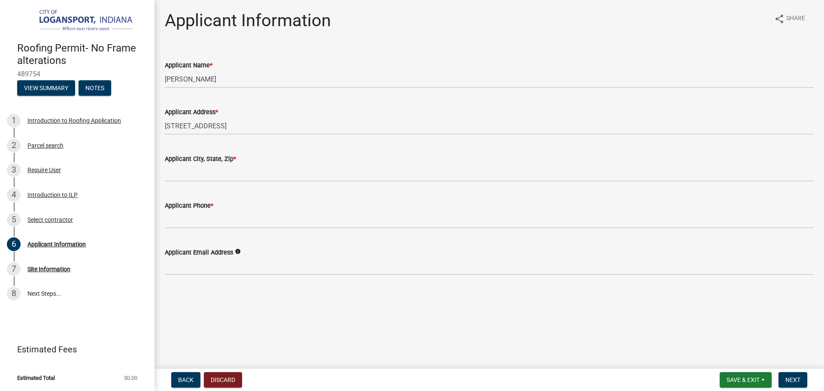
click at [164, 172] on div "Applicant City, State, Zip *" at bounding box center [489, 162] width 662 height 40
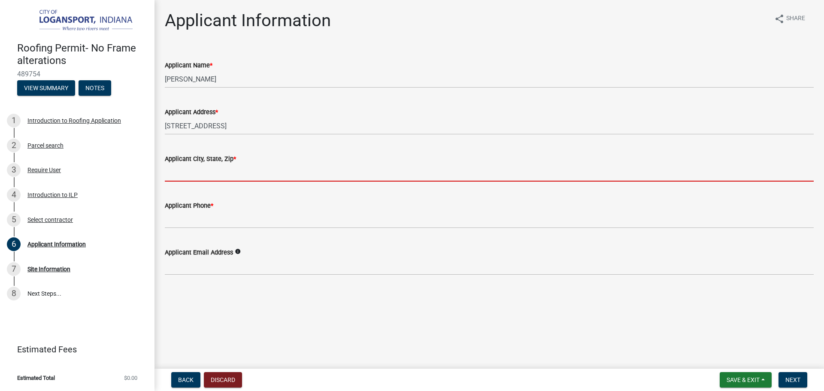
click at [172, 173] on input "Applicant City, State, Zip *" at bounding box center [489, 173] width 649 height 18
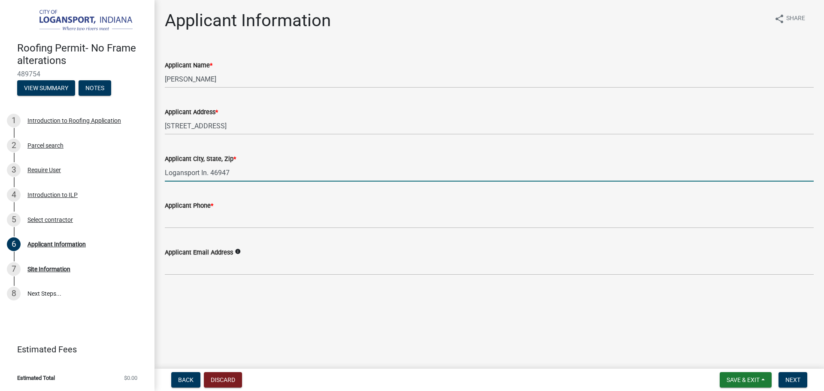
type input "Logansport In. 46947"
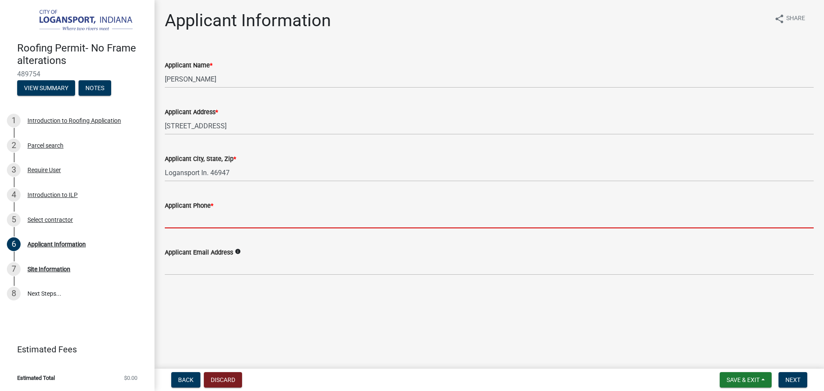
click at [173, 221] on input "Applicant Phone *" at bounding box center [489, 220] width 649 height 18
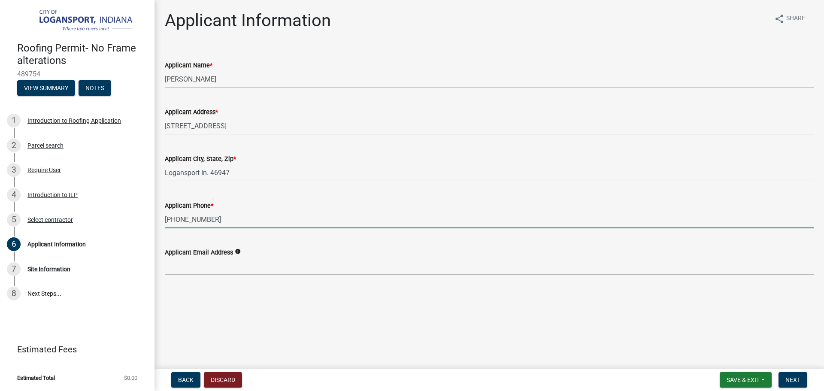
type input "574-702-0076"
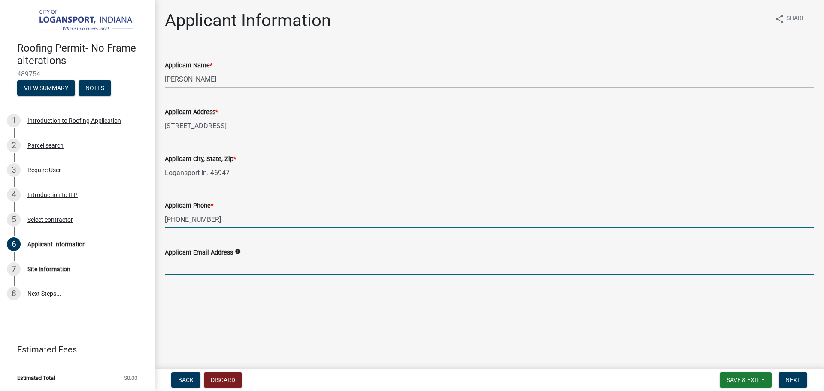
click at [179, 267] on input "Applicant Email Address" at bounding box center [489, 266] width 649 height 18
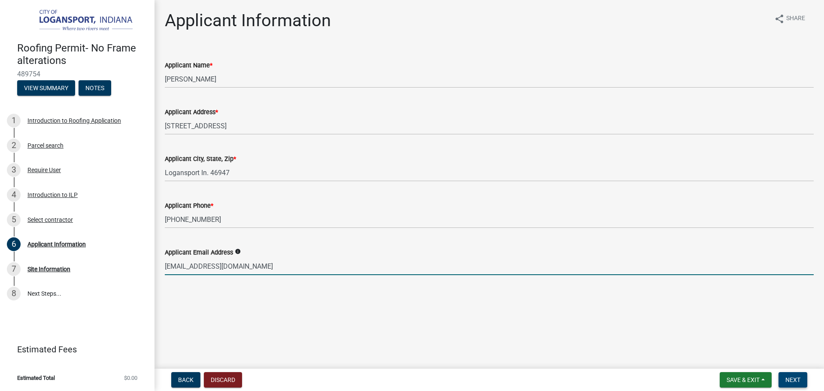
type input "sajrussell@msn.com"
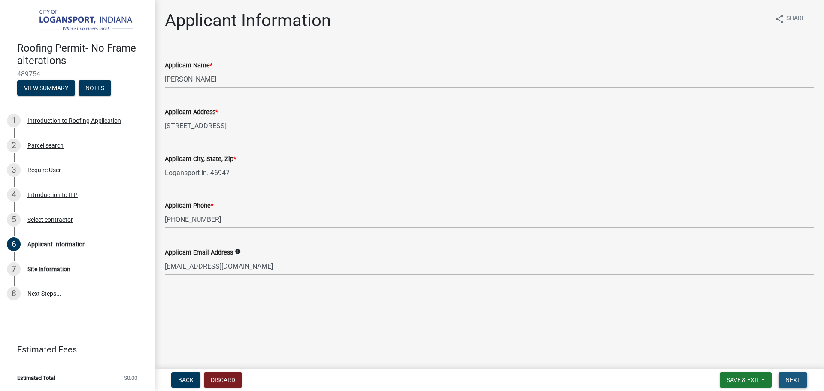
click at [798, 380] on span "Next" at bounding box center [792, 379] width 15 height 7
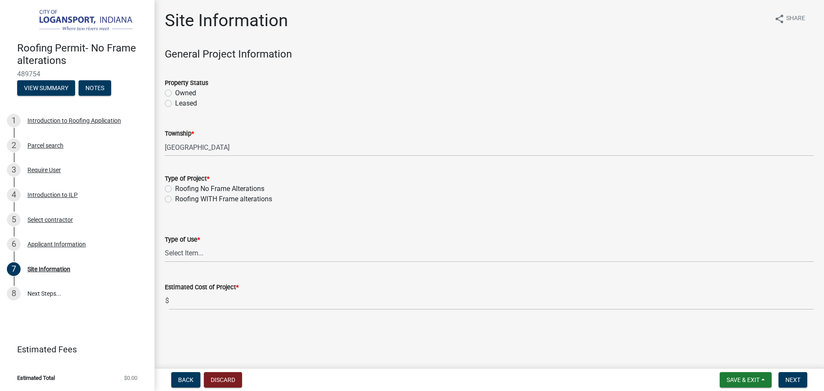
click at [175, 91] on label "Owned" at bounding box center [185, 93] width 21 height 10
click at [175, 91] on input "Owned" at bounding box center [178, 91] width 6 height 6
radio input "true"
click at [175, 186] on label "Roofing No Frame Alterations" at bounding box center [219, 189] width 89 height 10
click at [175, 186] on input "Roofing No Frame Alterations" at bounding box center [178, 187] width 6 height 6
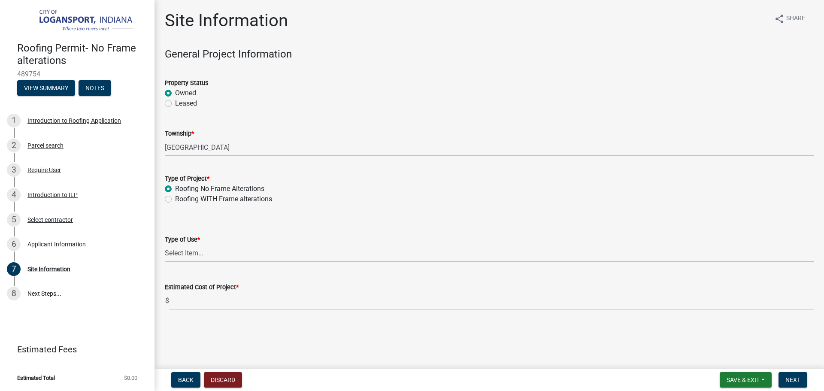
radio input "true"
click at [231, 249] on select "Select Item... Residential Commercial/Industrial Agricultural Public/Semi Public" at bounding box center [489, 254] width 649 height 18
click at [165, 245] on select "Select Item... Residential Commercial/Industrial Agricultural Public/Semi Public" at bounding box center [489, 254] width 649 height 18
select select "53c0734d-7d1c-4320-a04c-685367542805"
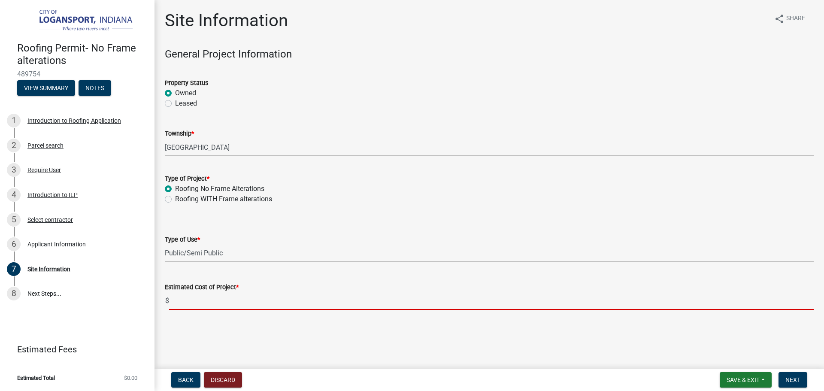
click at [231, 299] on input "text" at bounding box center [491, 301] width 645 height 18
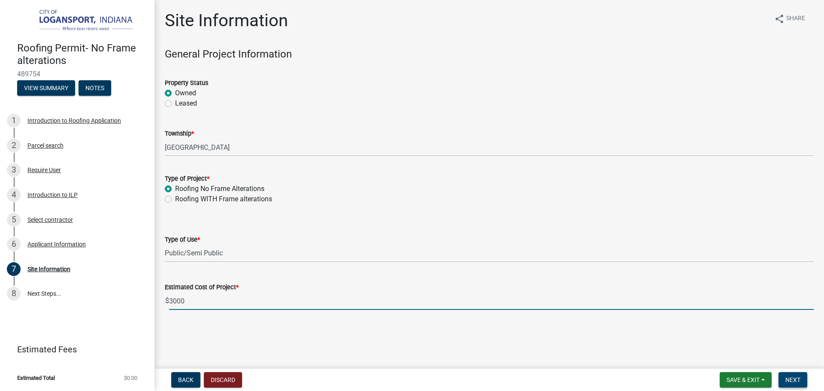
type input "3000"
click at [788, 379] on span "Next" at bounding box center [792, 379] width 15 height 7
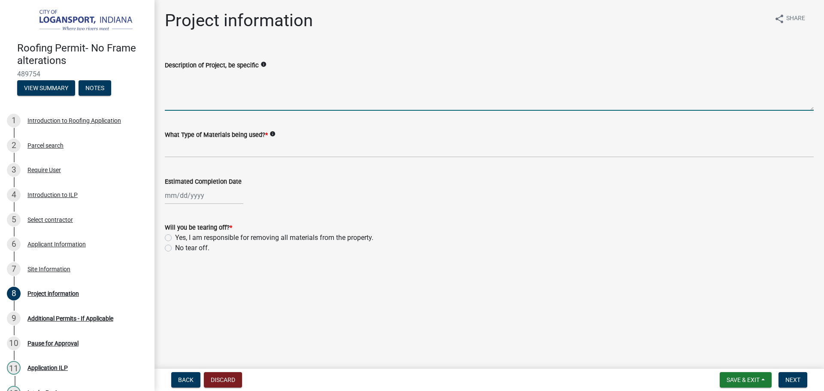
click at [233, 92] on textarea "Description of Project, be specific" at bounding box center [489, 90] width 649 height 40
select select "10"
select select "2025"
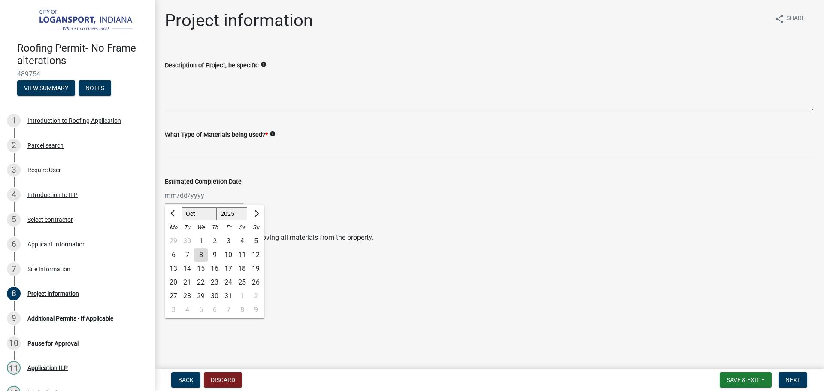
click at [207, 194] on div "Jan Feb Mar Apr May Jun Jul Aug Sep Oct Nov Dec 1525 1526 1527 1528 1529 1530 1…" at bounding box center [204, 196] width 79 height 18
drag, startPoint x: 219, startPoint y: 253, endPoint x: 223, endPoint y: 254, distance: 4.3
click at [218, 253] on div "9" at bounding box center [215, 255] width 14 height 14
type input "10/09/2025"
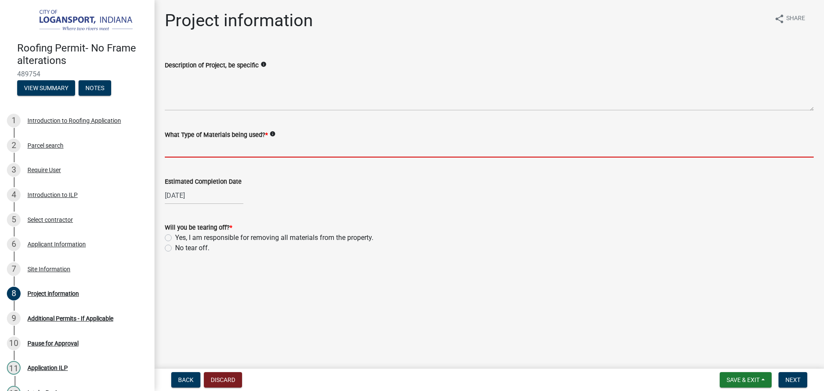
click at [216, 151] on input "What Type of Materials being used? *" at bounding box center [489, 149] width 649 height 18
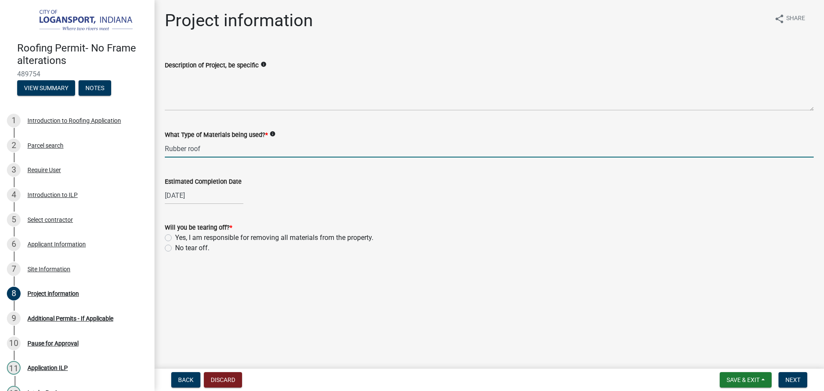
type input "Rubber roof"
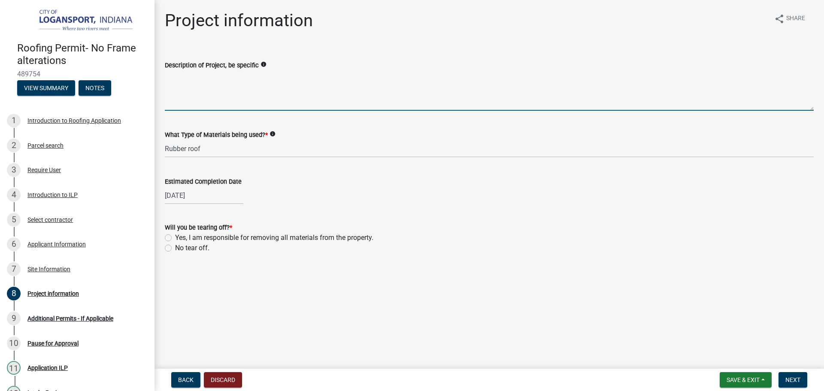
click at [236, 103] on textarea "Description of Project, be specific" at bounding box center [489, 90] width 649 height 40
type textarea "Replace Rubber Roofing"
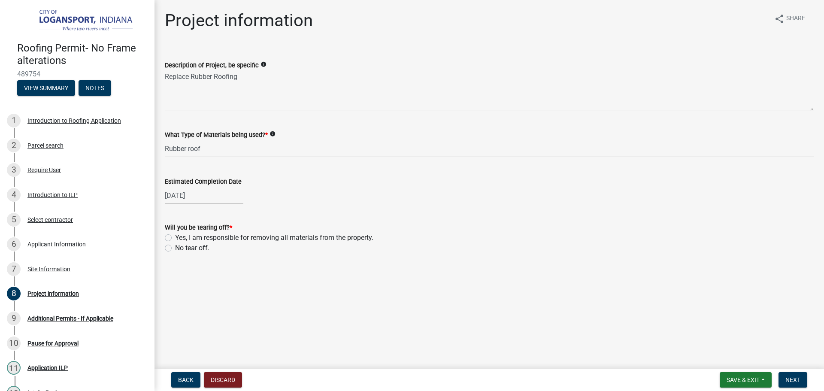
click at [175, 249] on label "No tear off." at bounding box center [192, 248] width 34 height 10
click at [175, 248] on input "No tear off." at bounding box center [178, 246] width 6 height 6
radio input "true"
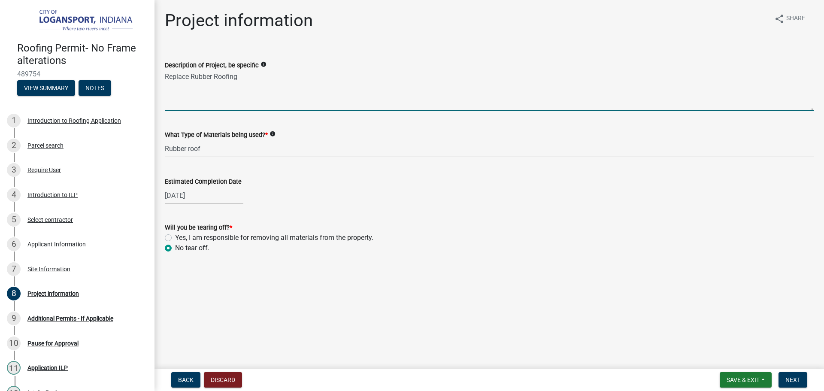
drag, startPoint x: 190, startPoint y: 76, endPoint x: 159, endPoint y: 77, distance: 30.9
click at [159, 77] on div "Description of Project, be specific info Replace Rubber Roofing" at bounding box center [489, 79] width 662 height 63
click at [280, 79] on textarea "New Rubber Roofing" at bounding box center [489, 90] width 649 height 40
type textarea "New Rubber Roofing"
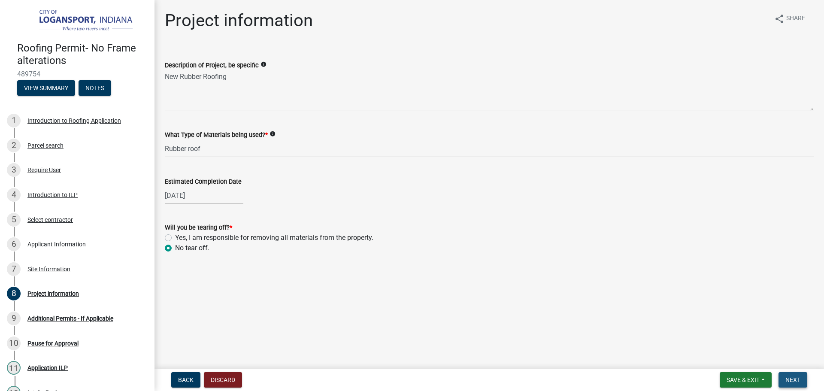
click at [792, 384] on button "Next" at bounding box center [792, 379] width 29 height 15
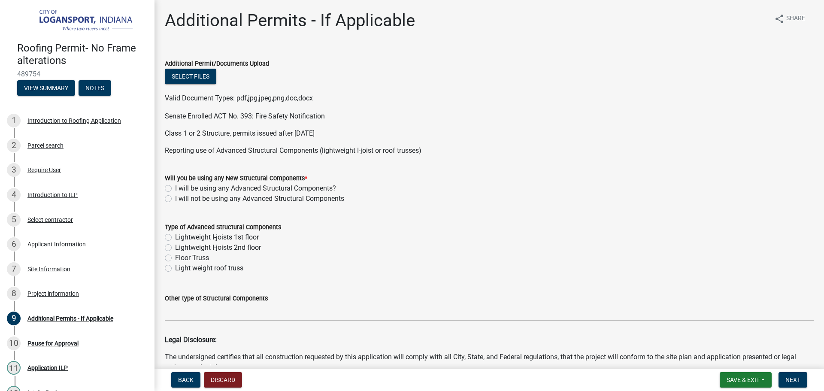
click at [175, 197] on label "I will not be using any Advanced Structural Components" at bounding box center [259, 199] width 169 height 10
click at [175, 197] on input "I will not be using any Advanced Structural Components" at bounding box center [178, 197] width 6 height 6
radio input "true"
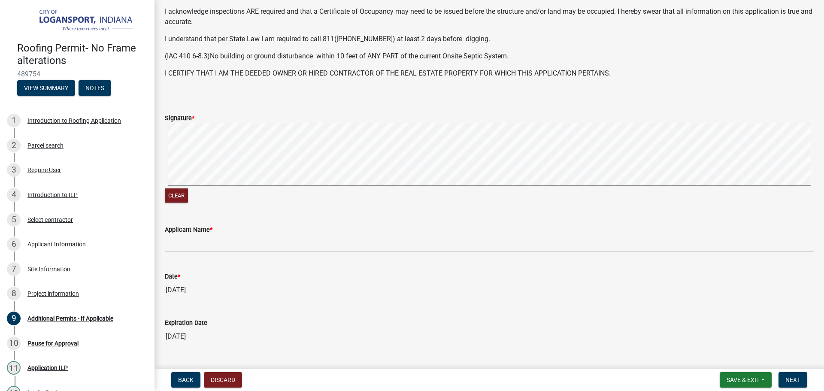
scroll to position [386, 0]
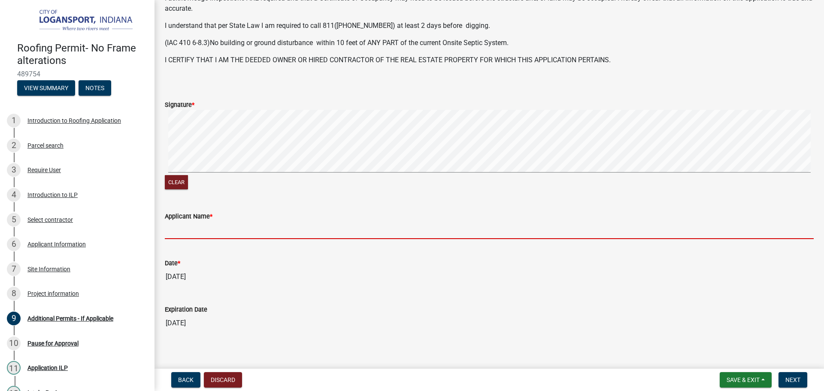
click at [206, 224] on input "Applicant Name *" at bounding box center [489, 230] width 649 height 18
click at [42, 262] on div "7 Site Information" at bounding box center [74, 269] width 134 height 14
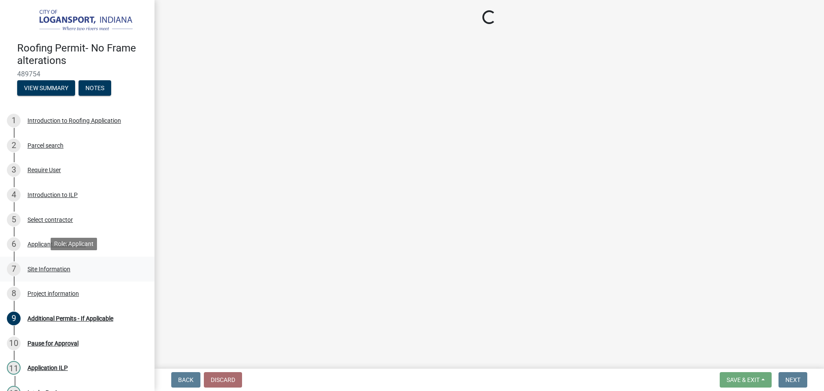
select select "53c0734d-7d1c-4320-a04c-685367542805"
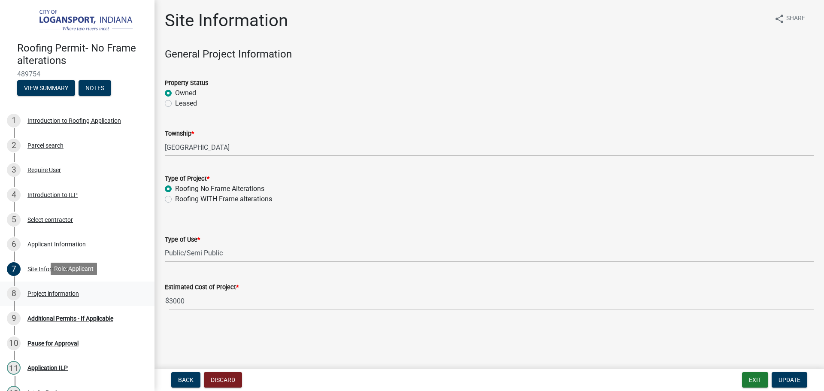
click at [41, 292] on div "Project information" at bounding box center [52, 294] width 51 height 6
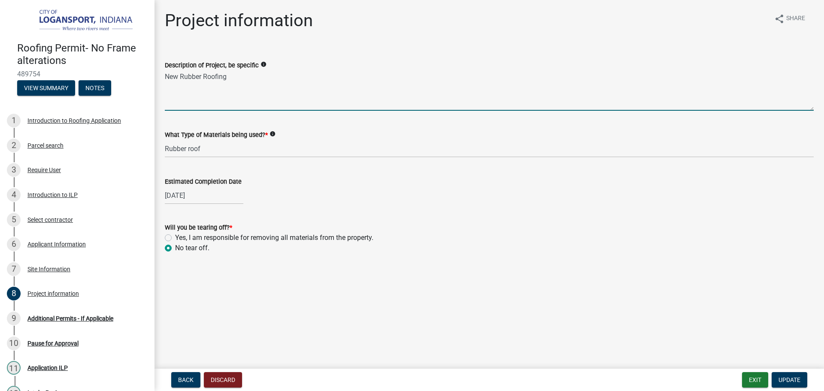
click at [238, 77] on textarea "New Rubber Roofing" at bounding box center [489, 90] width 649 height 40
type textarea "New Rubber Roofing, repair fascia as needed"
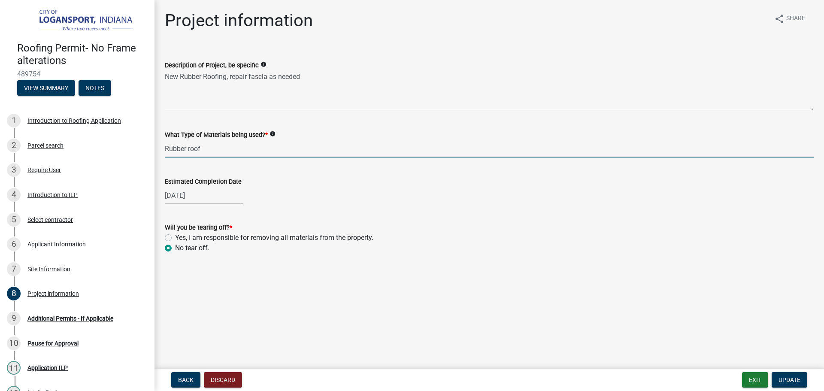
click at [206, 148] on input "Rubber roof" at bounding box center [489, 149] width 649 height 18
click at [203, 149] on input "Rubber roof fascia" at bounding box center [489, 149] width 649 height 18
type input "Rubber roof fascia"
click at [794, 388] on nav "Back Discard Exit Update" at bounding box center [488, 380] width 669 height 22
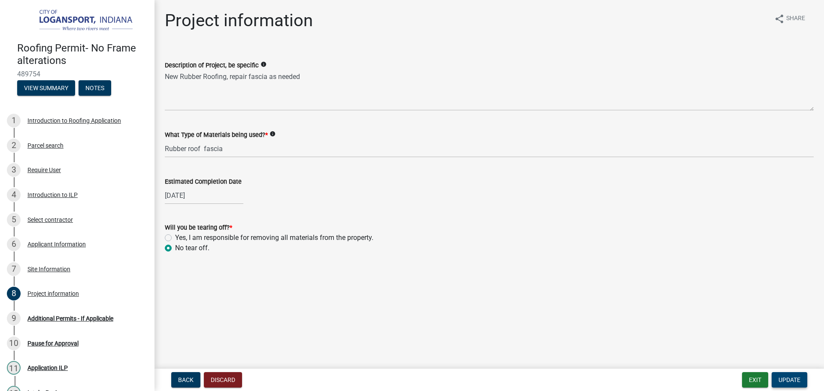
click at [793, 379] on span "Update" at bounding box center [789, 379] width 22 height 7
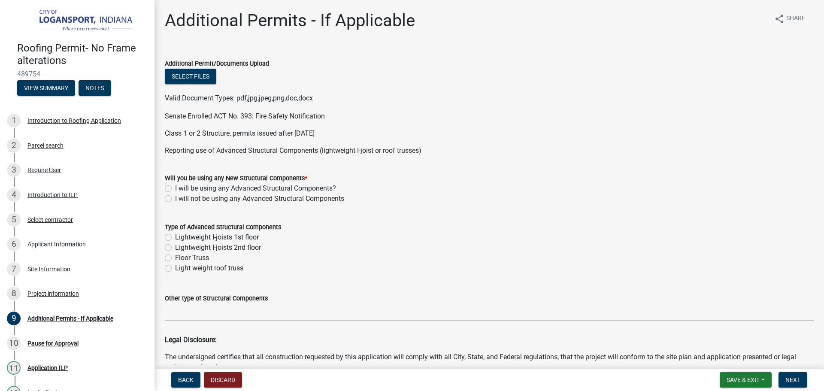
click at [175, 197] on label "I will not be using any Advanced Structural Components" at bounding box center [259, 199] width 169 height 10
click at [175, 197] on input "I will not be using any Advanced Structural Components" at bounding box center [178, 197] width 6 height 6
radio input "true"
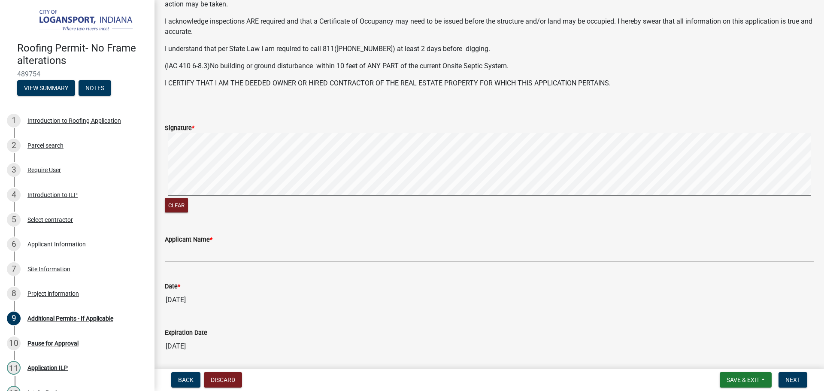
scroll to position [386, 0]
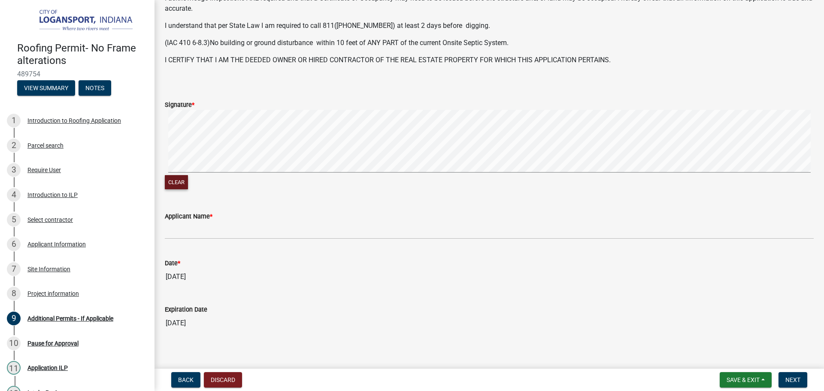
click at [170, 177] on button "Clear" at bounding box center [176, 182] width 23 height 14
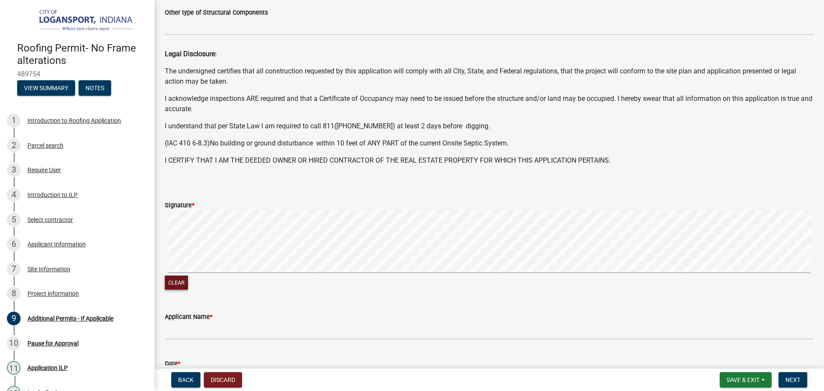
scroll to position [277, 0]
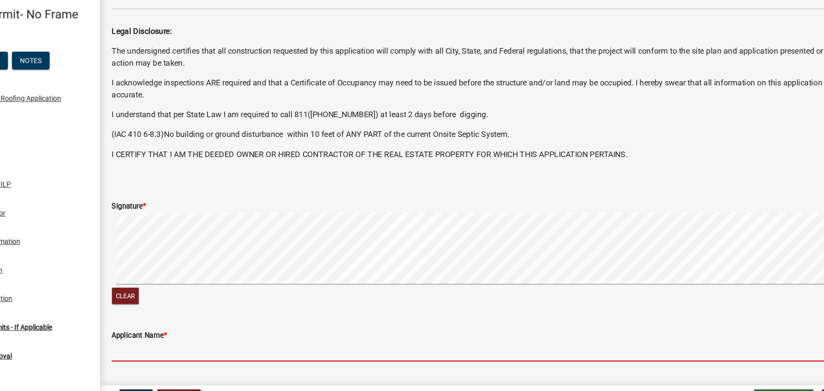
click at [196, 343] on input "Applicant Name *" at bounding box center [489, 339] width 649 height 18
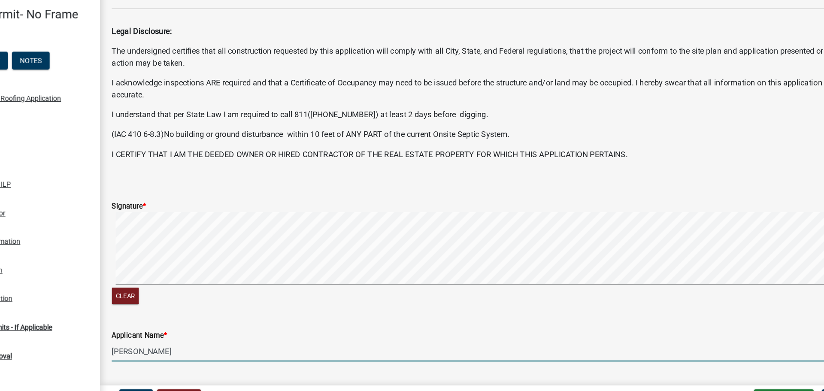
type input "Steve Russell"
drag, startPoint x: 415, startPoint y: 282, endPoint x: 363, endPoint y: 319, distance: 64.0
click at [363, 320] on div "Applicant Name *" at bounding box center [489, 325] width 649 height 10
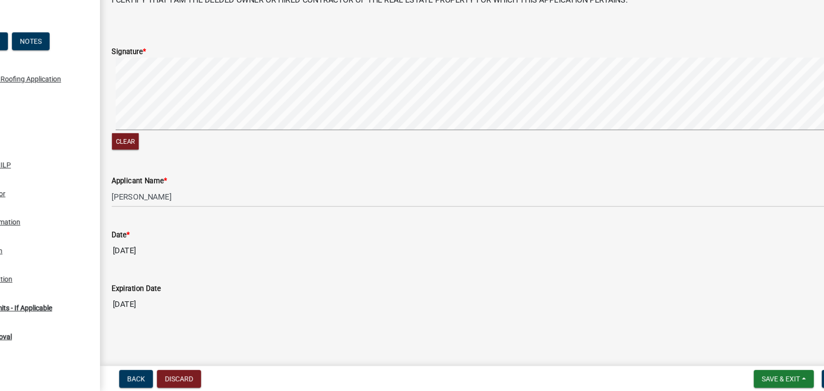
scroll to position [0, 0]
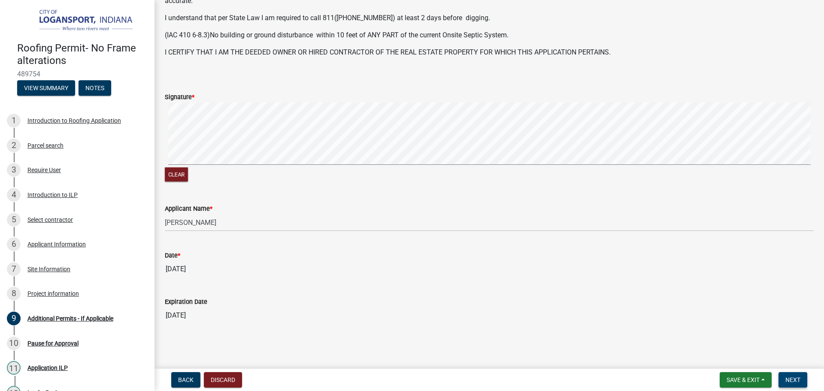
click at [800, 379] on span "Next" at bounding box center [792, 379] width 15 height 7
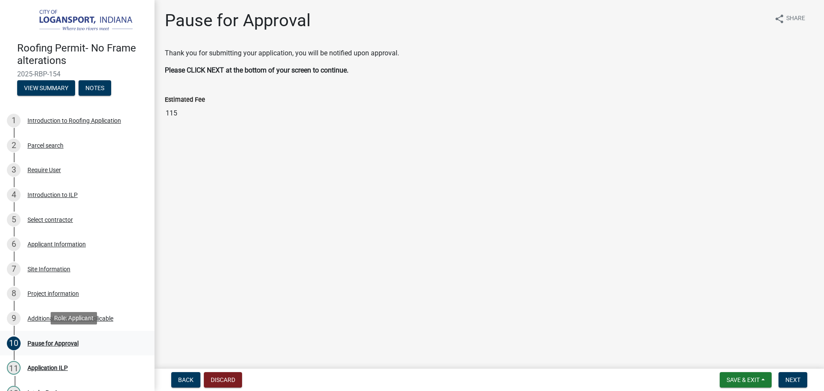
click at [52, 340] on div "Pause for Approval" at bounding box center [52, 343] width 51 height 6
click at [60, 362] on div "11 Application ILP" at bounding box center [74, 368] width 134 height 14
click at [788, 379] on span "Next" at bounding box center [792, 379] width 15 height 7
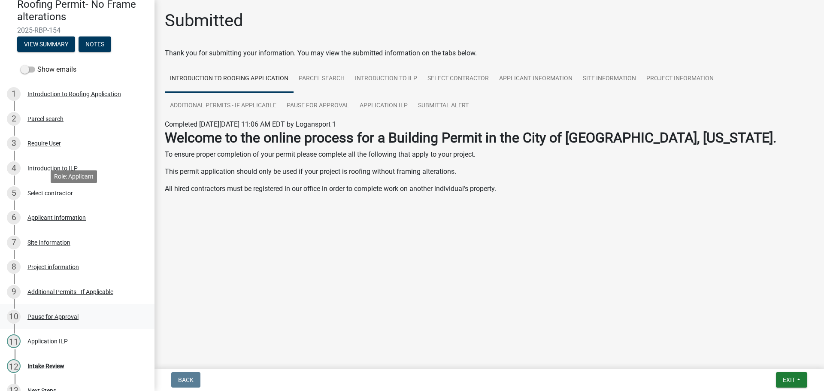
scroll to position [115, 0]
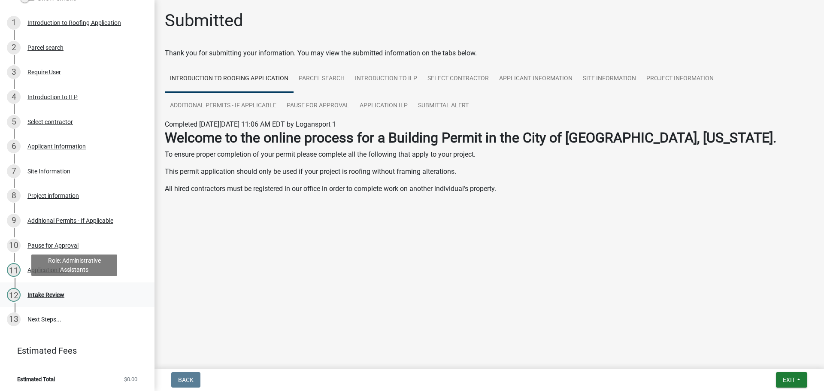
click at [45, 300] on div "12 Intake Review" at bounding box center [74, 295] width 134 height 14
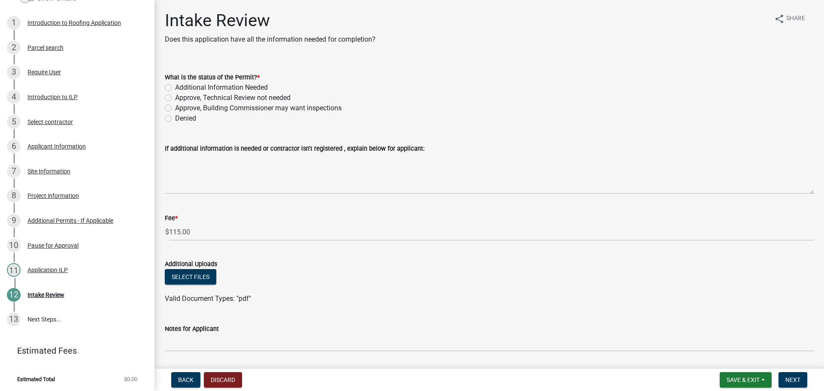
click at [204, 222] on div "Fee *" at bounding box center [489, 218] width 649 height 10
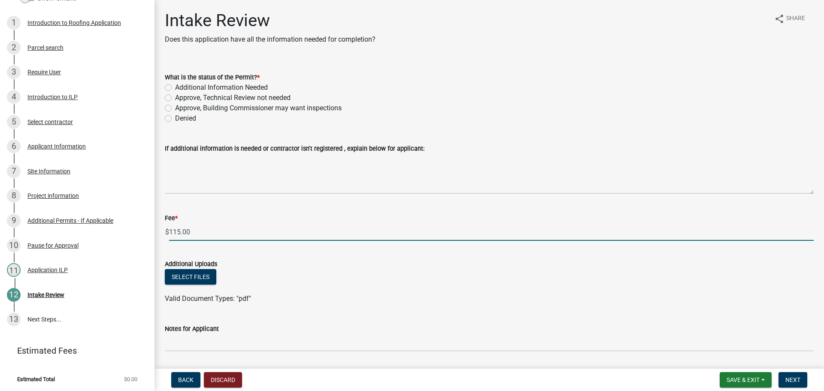
click at [191, 230] on input "115.00" at bounding box center [491, 232] width 645 height 18
type input "0"
click at [175, 97] on label "Approve, Technical Review not needed" at bounding box center [232, 98] width 115 height 10
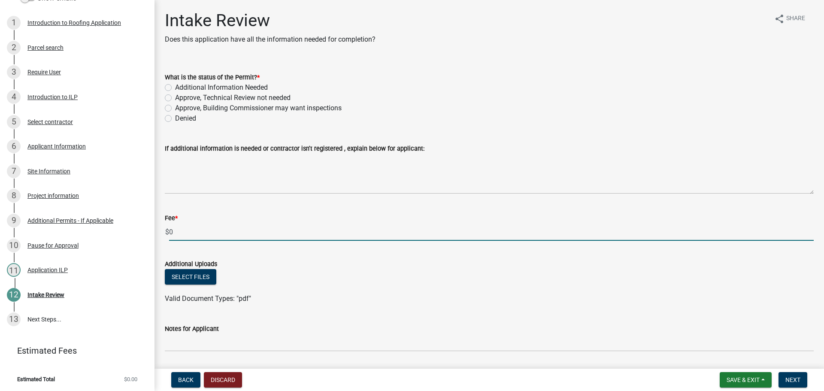
click at [175, 97] on input "Approve, Technical Review not needed" at bounding box center [178, 96] width 6 height 6
radio input "true"
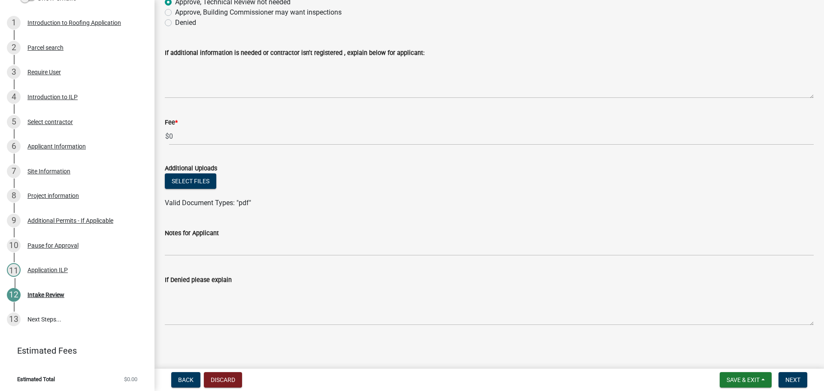
scroll to position [96, 0]
click at [790, 383] on span "Next" at bounding box center [792, 379] width 15 height 7
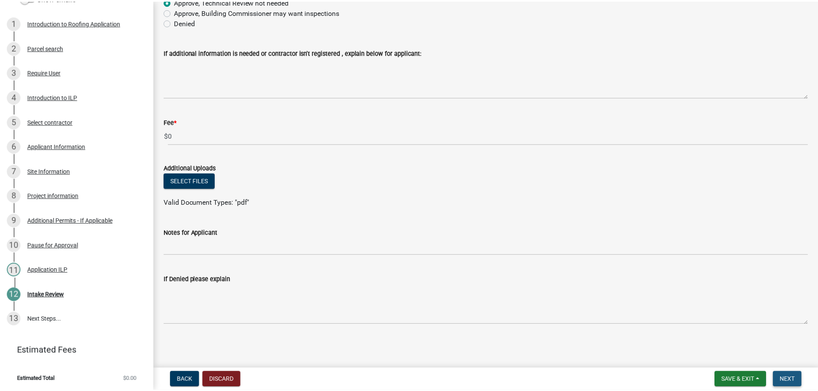
scroll to position [0, 0]
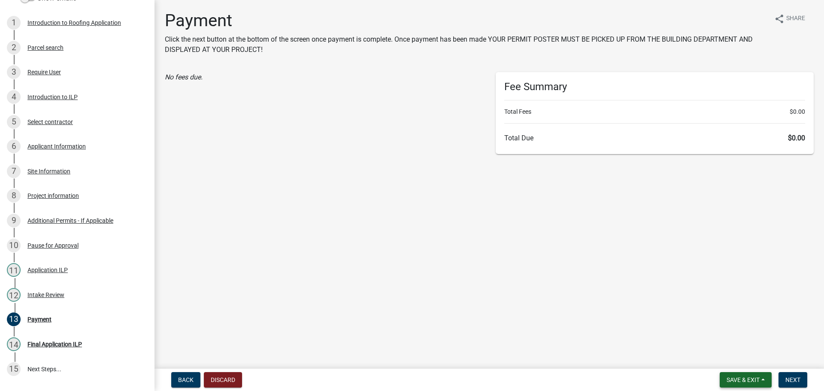
click at [742, 379] on span "Save & Exit" at bounding box center [743, 379] width 33 height 7
click at [744, 361] on button "Save & Exit" at bounding box center [737, 357] width 69 height 21
